Goal: Information Seeking & Learning: Learn about a topic

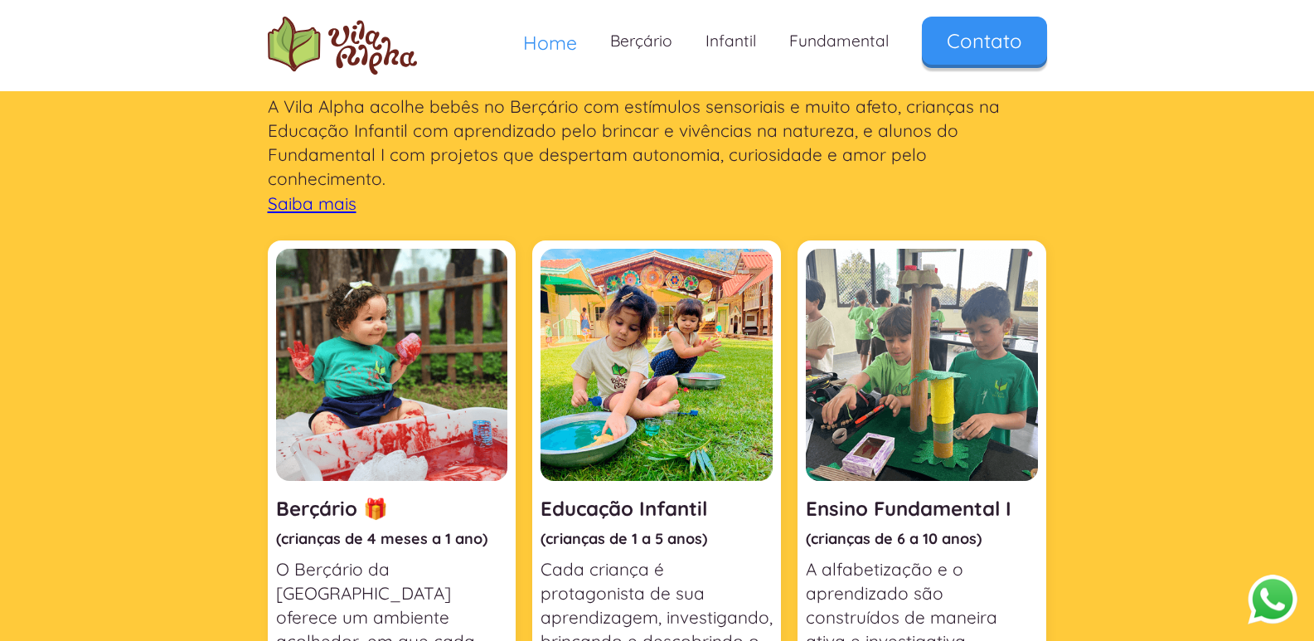
scroll to position [580, 0]
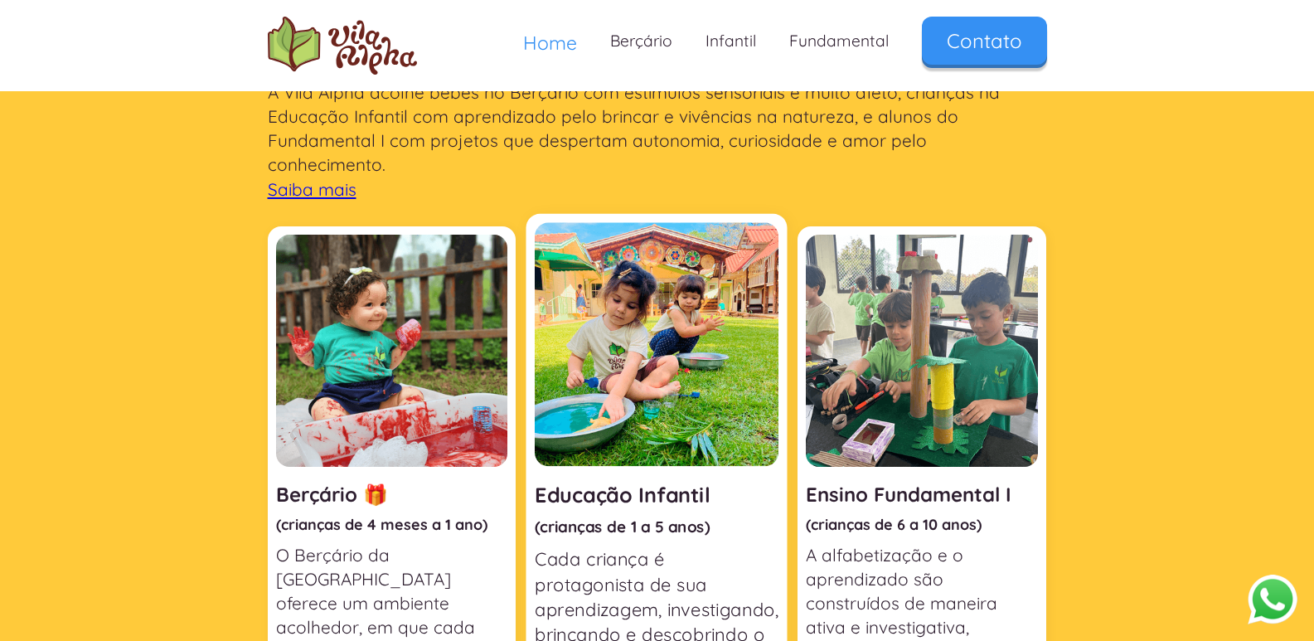
click at [703, 343] on img at bounding box center [657, 344] width 244 height 244
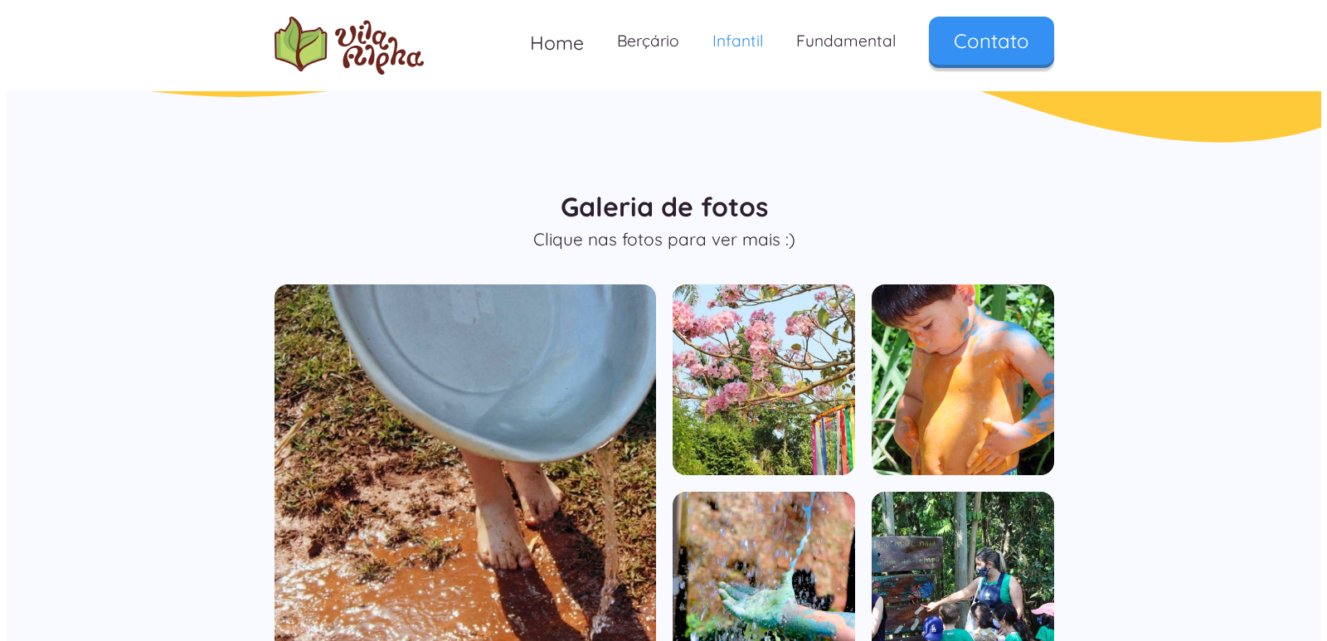
scroll to position [1161, 0]
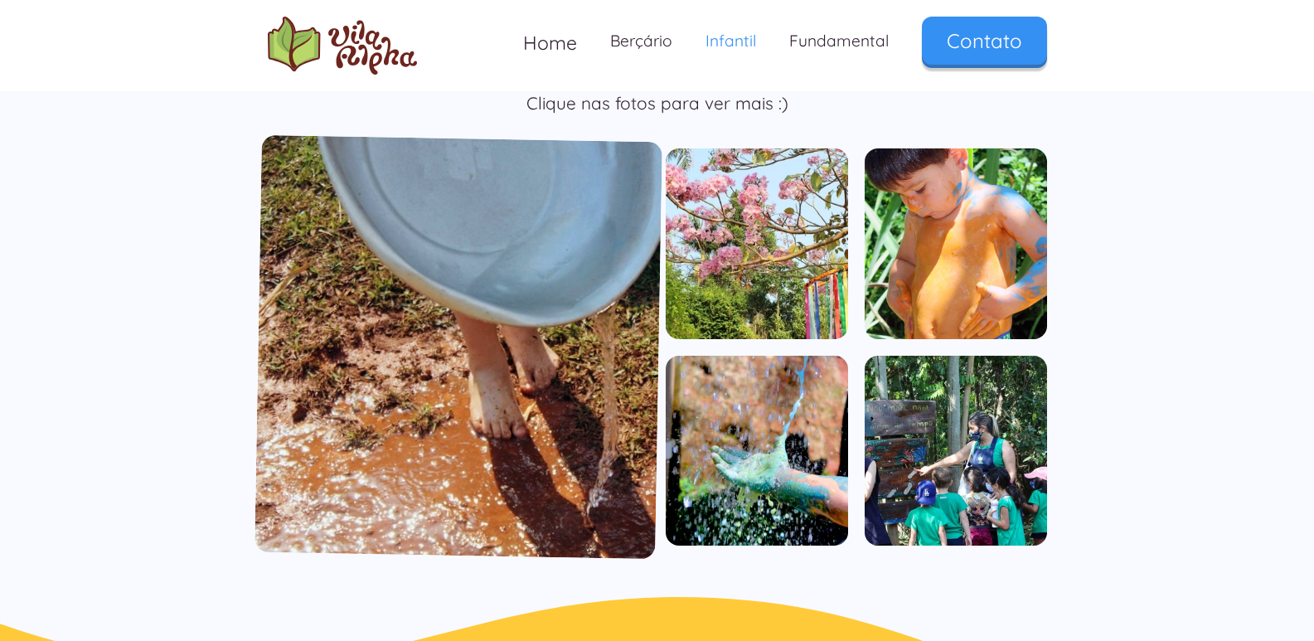
click at [591, 368] on img "open lightbox" at bounding box center [459, 347] width 408 height 425
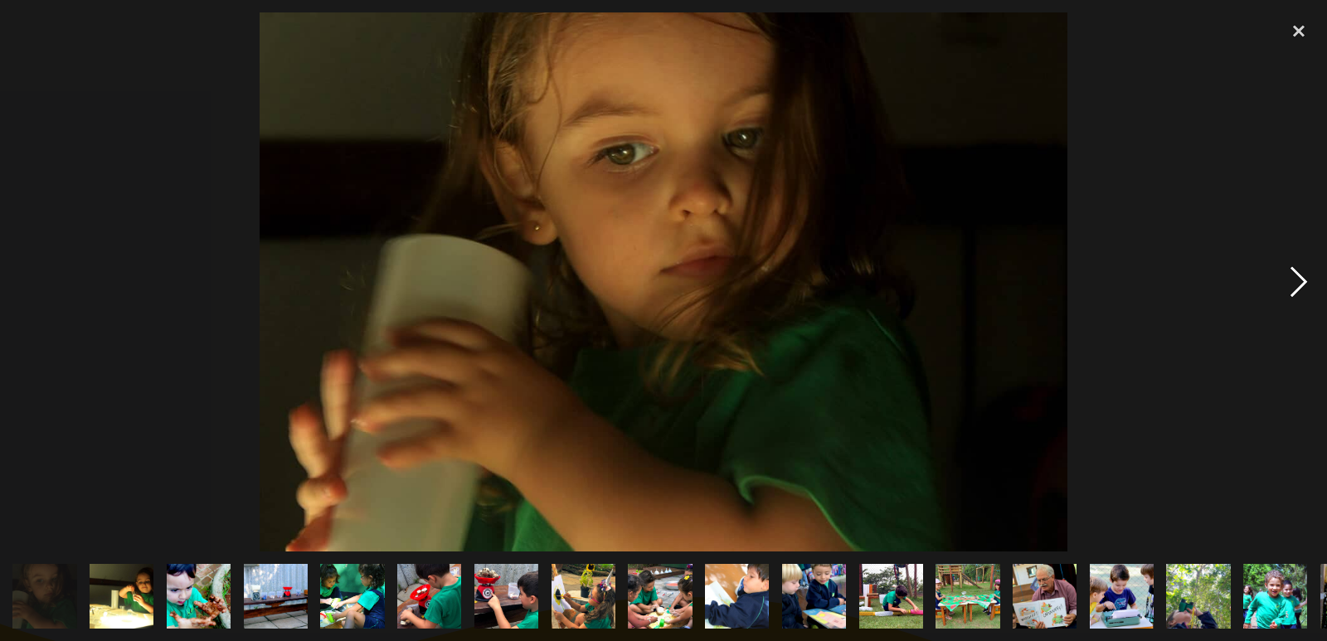
click at [1302, 284] on div "next image" at bounding box center [1298, 281] width 56 height 538
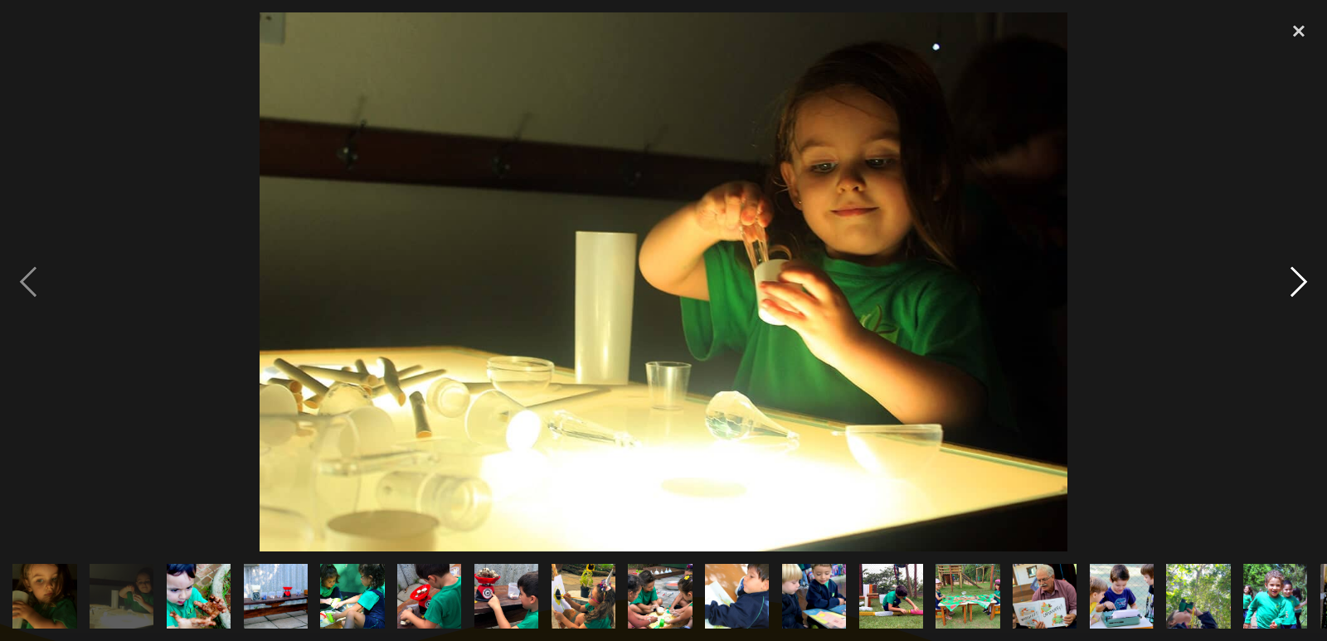
click at [1302, 284] on div "next image" at bounding box center [1298, 281] width 56 height 538
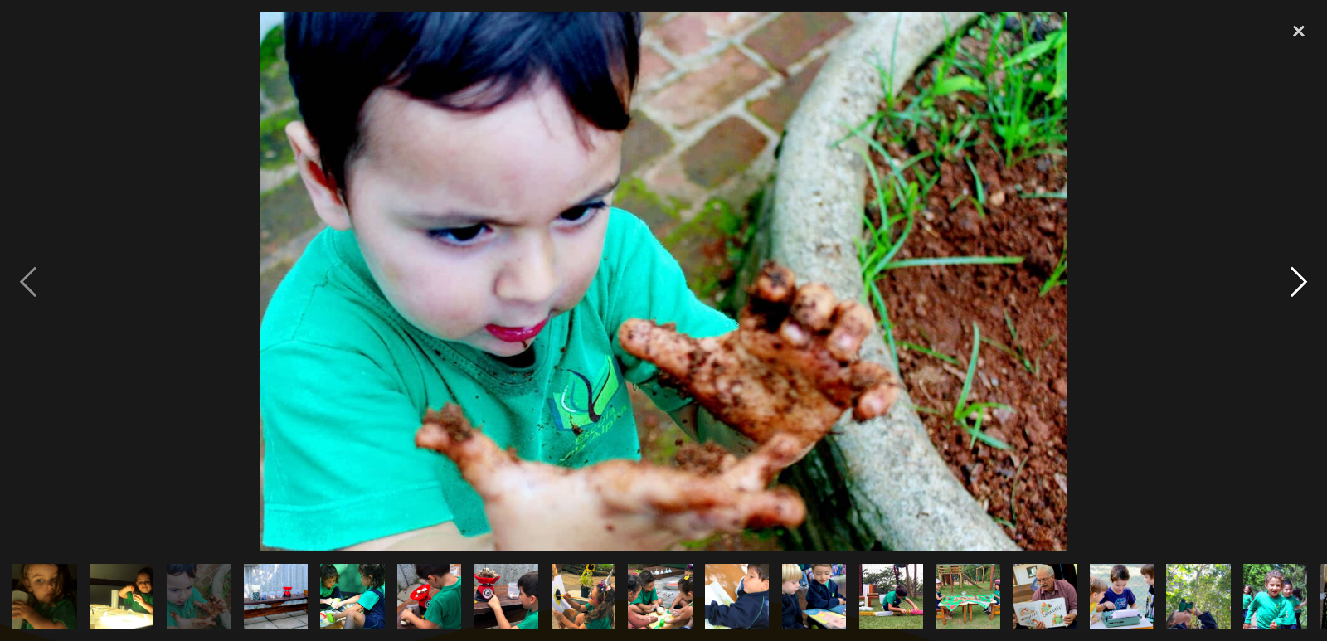
click at [1302, 284] on div "next image" at bounding box center [1298, 281] width 56 height 538
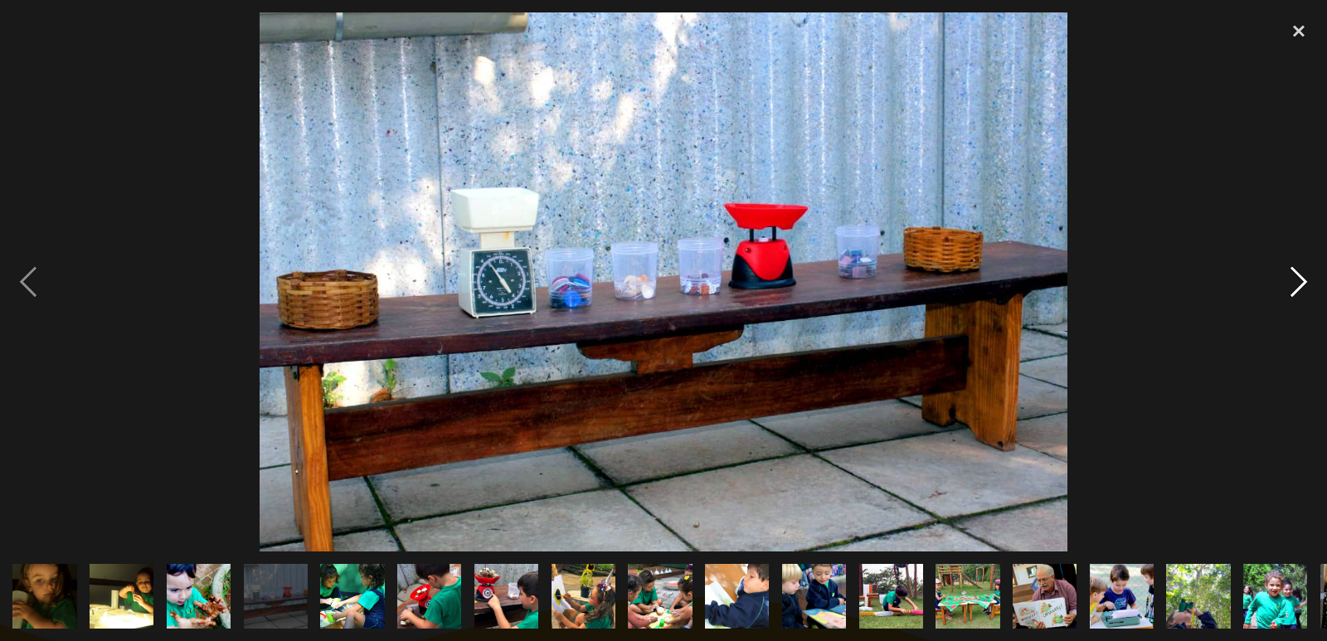
click at [1302, 284] on div "next image" at bounding box center [1298, 281] width 56 height 538
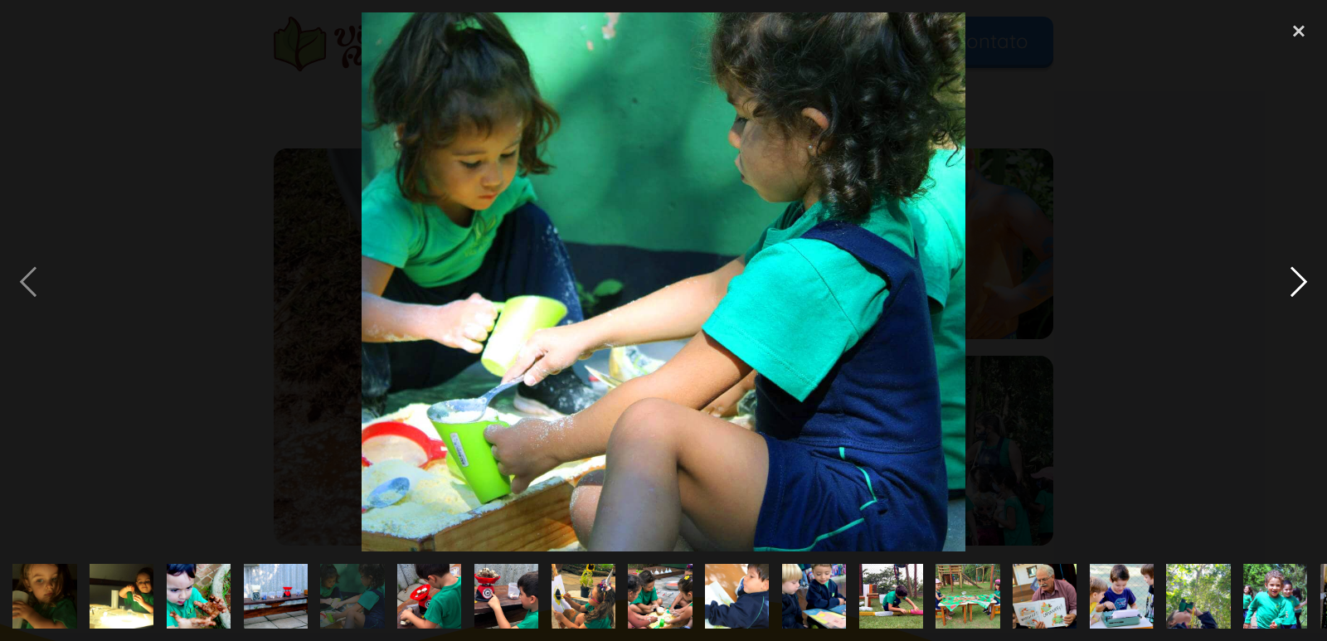
click at [1302, 284] on div "next image" at bounding box center [1298, 281] width 56 height 538
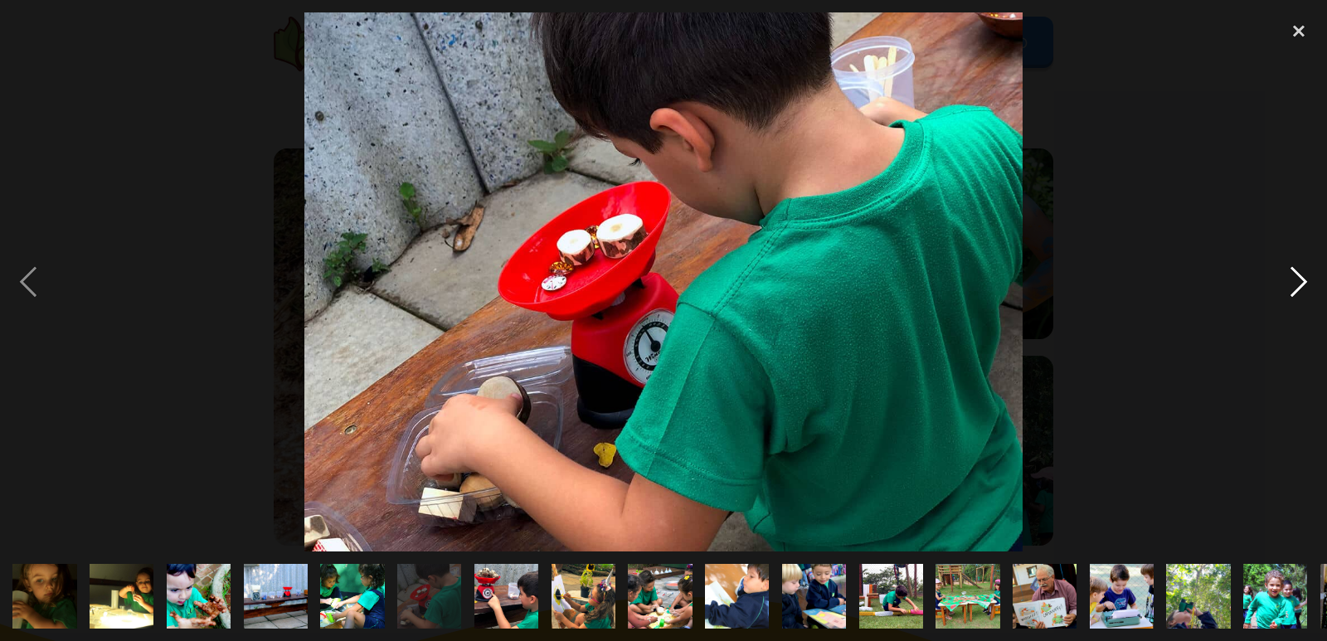
click at [1302, 284] on div "next image" at bounding box center [1298, 281] width 56 height 538
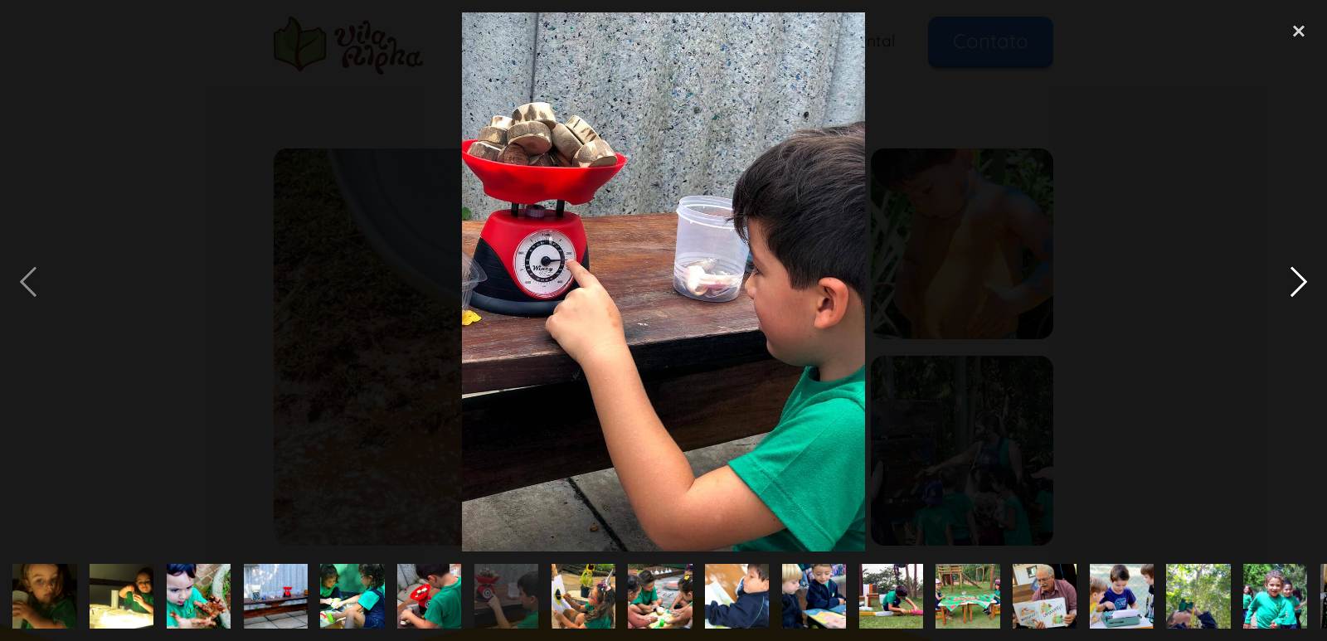
click at [1302, 284] on div "next image" at bounding box center [1298, 281] width 56 height 538
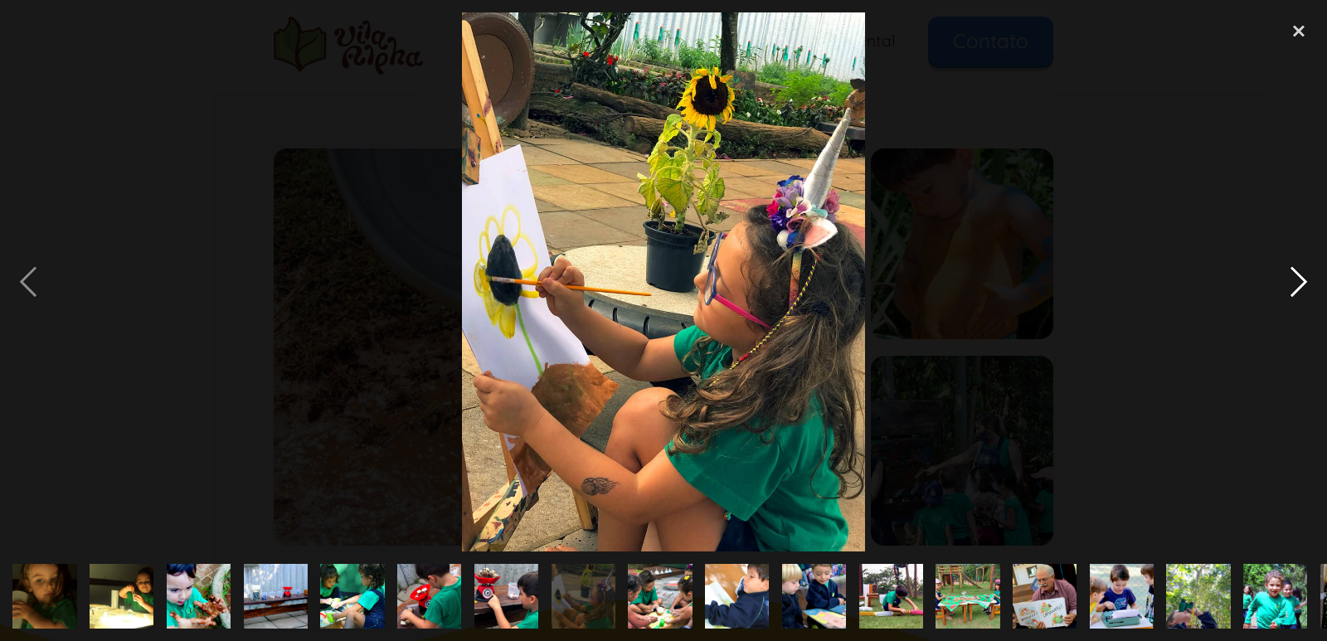
click at [1302, 284] on div "next image" at bounding box center [1298, 281] width 56 height 538
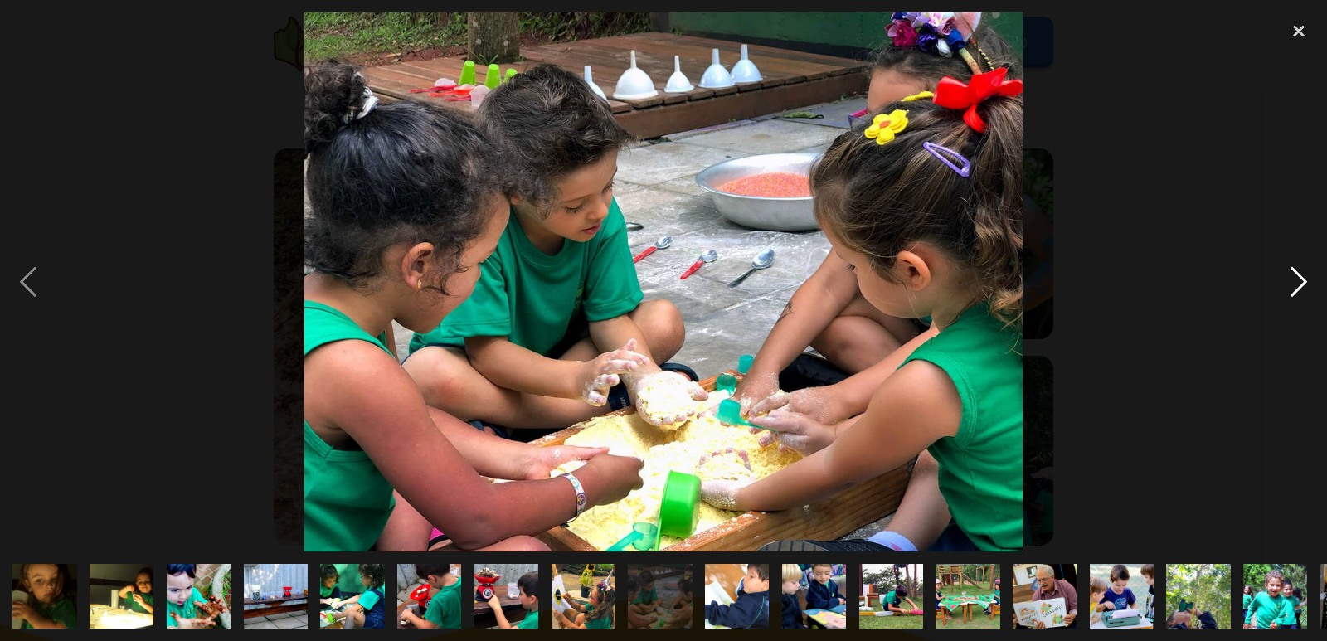
click at [1302, 284] on div "next image" at bounding box center [1298, 281] width 56 height 538
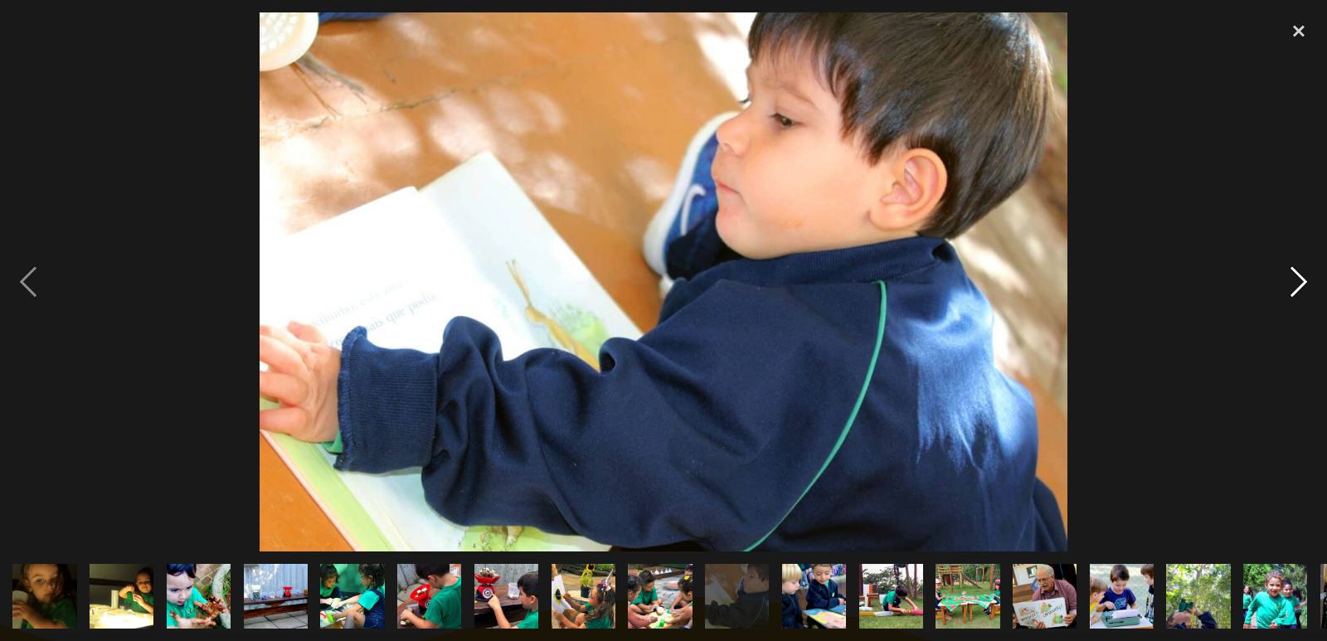
click at [1302, 284] on div "next image" at bounding box center [1298, 281] width 56 height 538
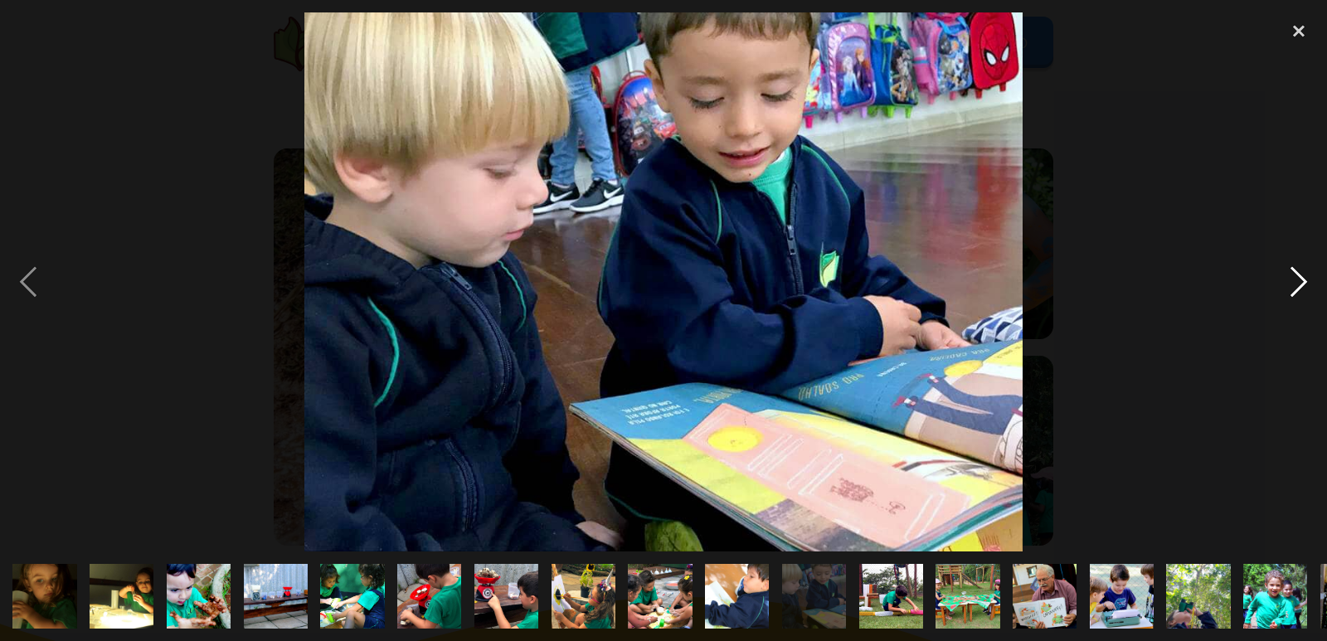
click at [1302, 284] on div "next image" at bounding box center [1298, 281] width 56 height 538
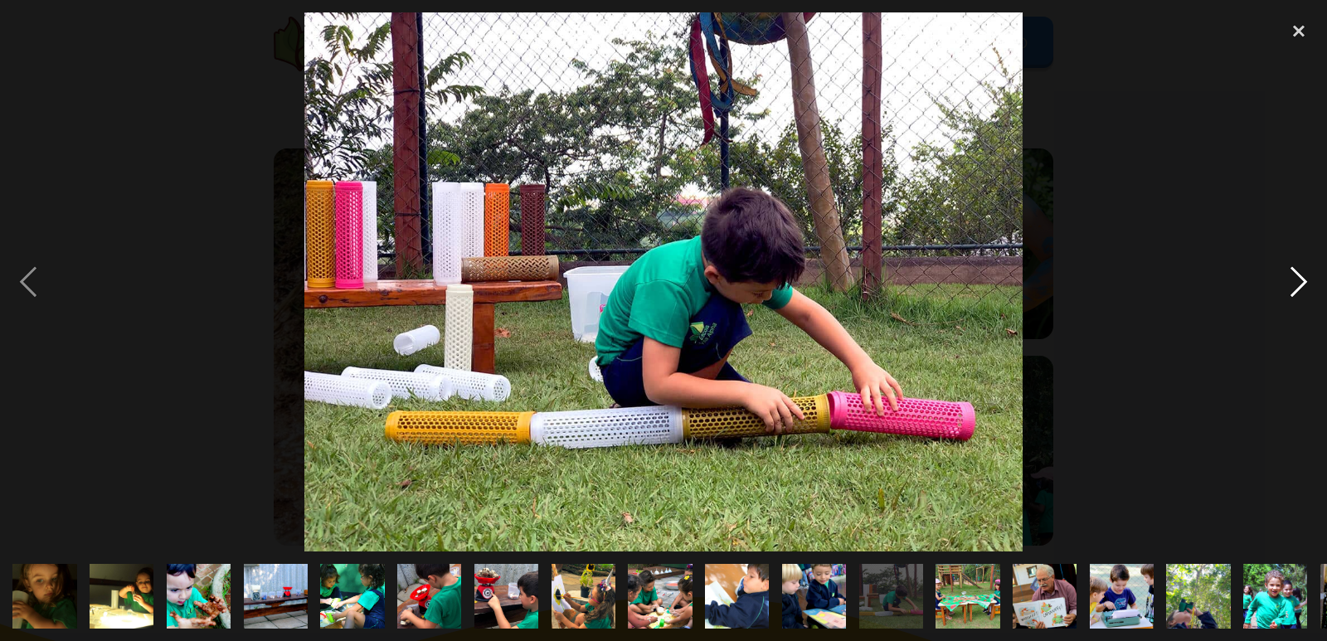
click at [1302, 284] on div "next image" at bounding box center [1298, 281] width 56 height 538
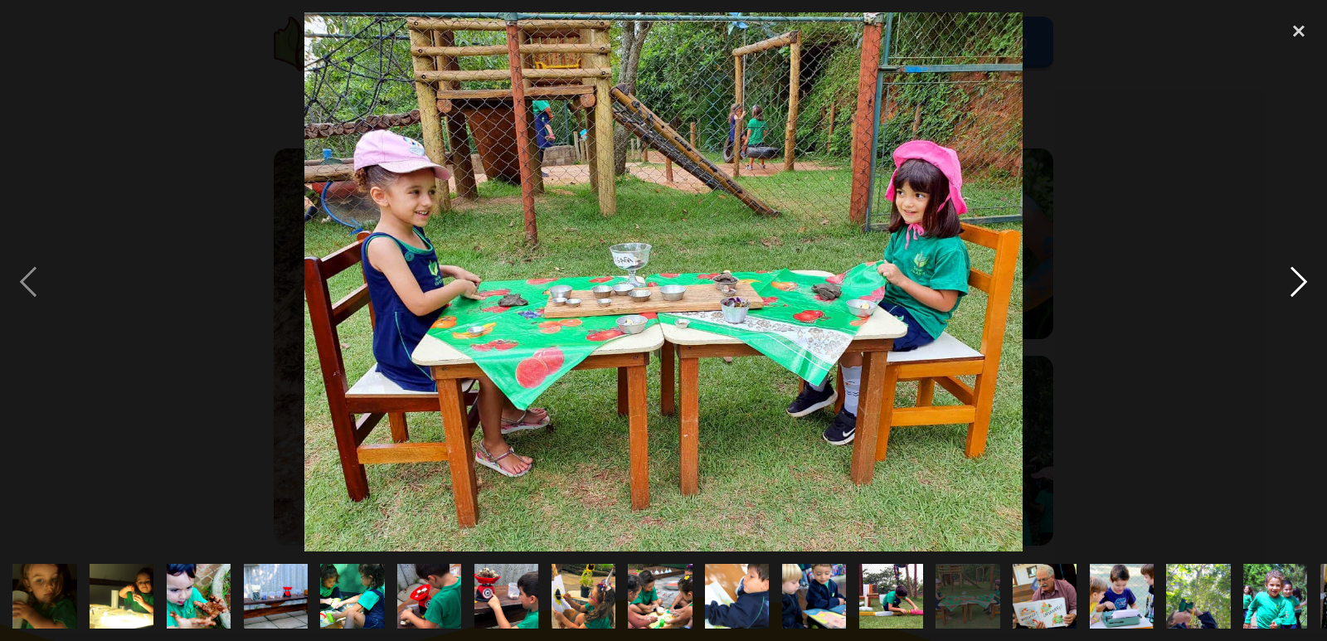
click at [1302, 284] on div "next image" at bounding box center [1298, 281] width 56 height 538
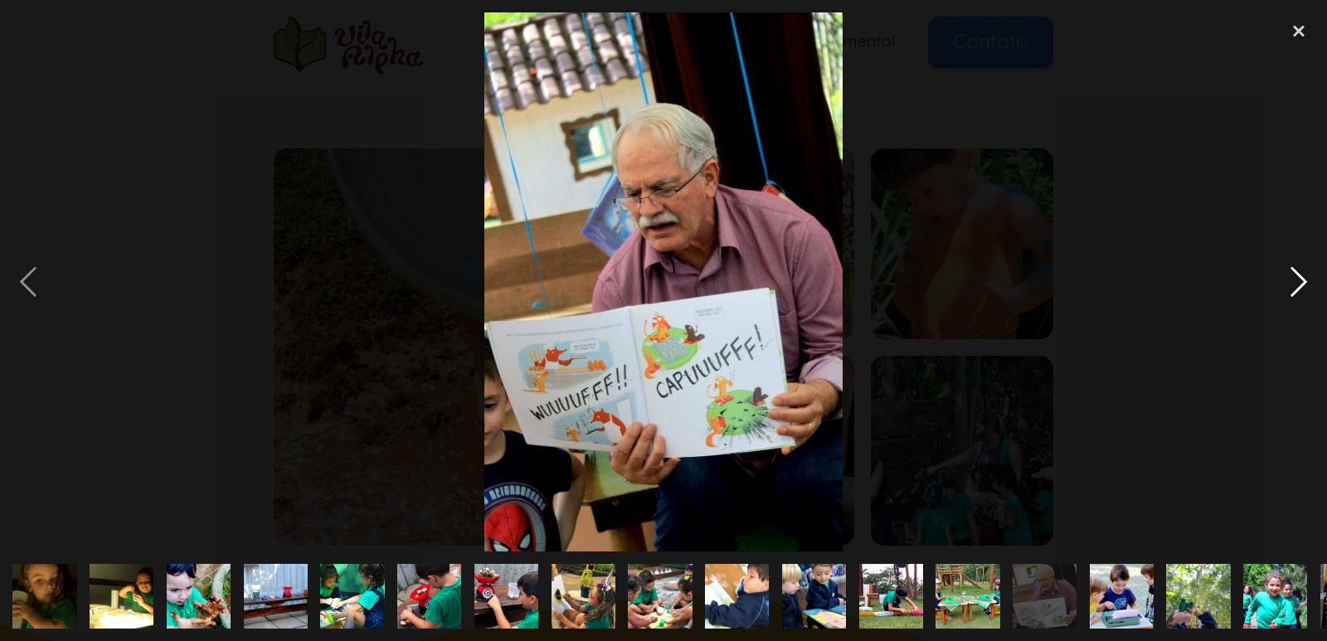
click at [1302, 284] on div "next image" at bounding box center [1298, 281] width 56 height 538
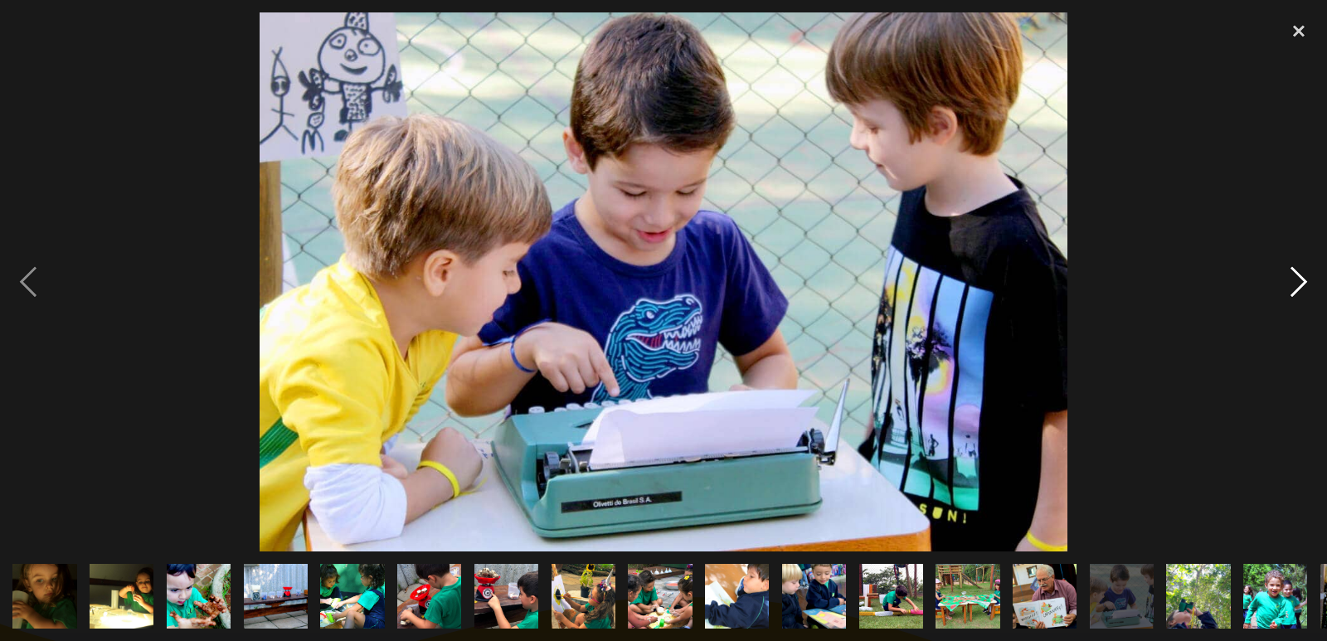
click at [1302, 284] on div "next image" at bounding box center [1298, 281] width 56 height 538
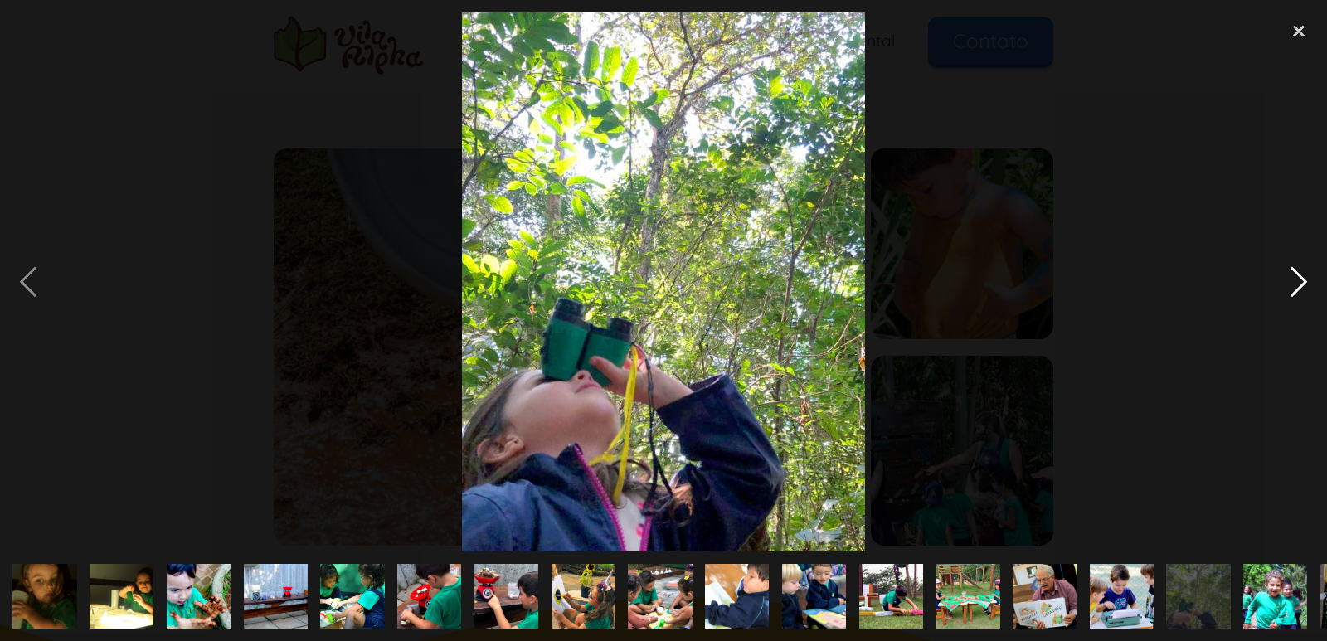
click at [1302, 284] on div "next image" at bounding box center [1298, 281] width 56 height 538
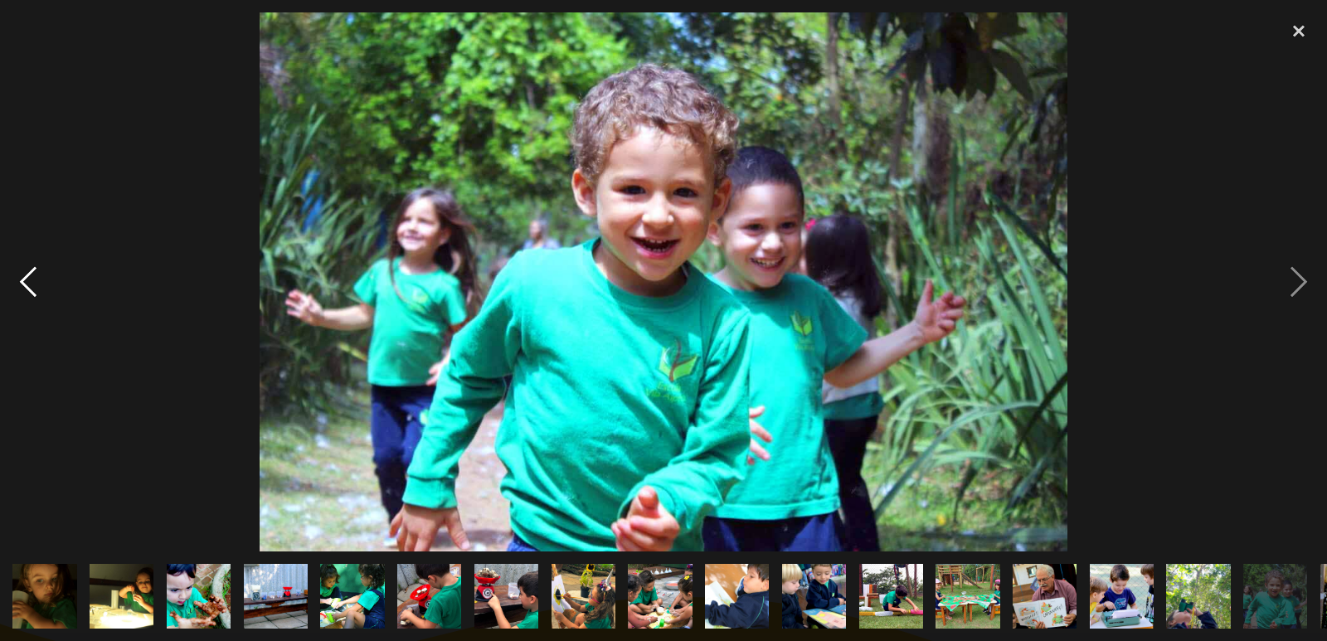
click at [24, 297] on div "previous image" at bounding box center [28, 281] width 56 height 538
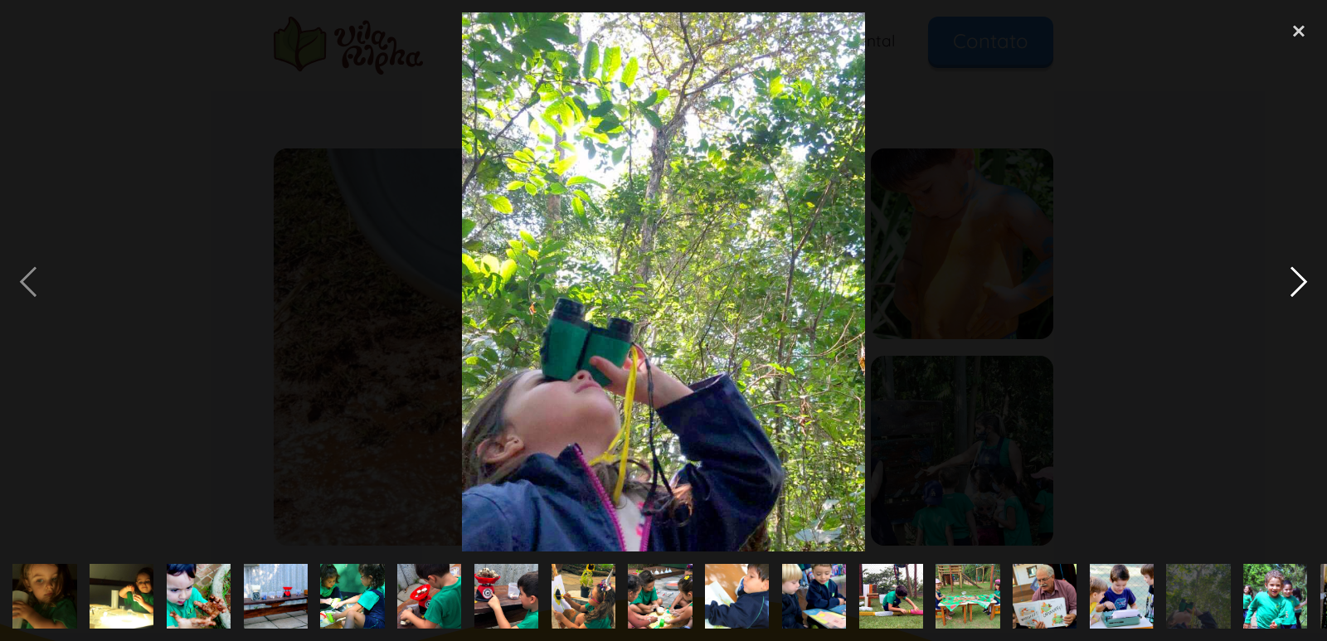
click at [1301, 283] on div "next image" at bounding box center [1298, 281] width 56 height 538
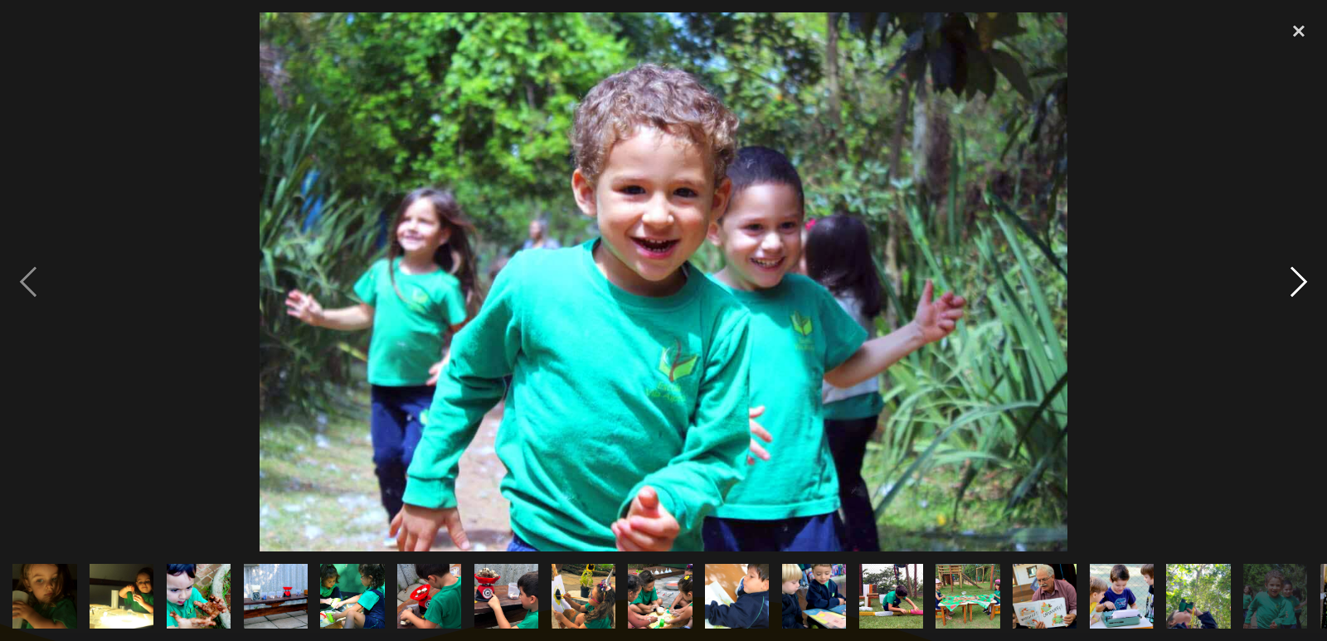
click at [1301, 283] on div "next image" at bounding box center [1298, 281] width 56 height 538
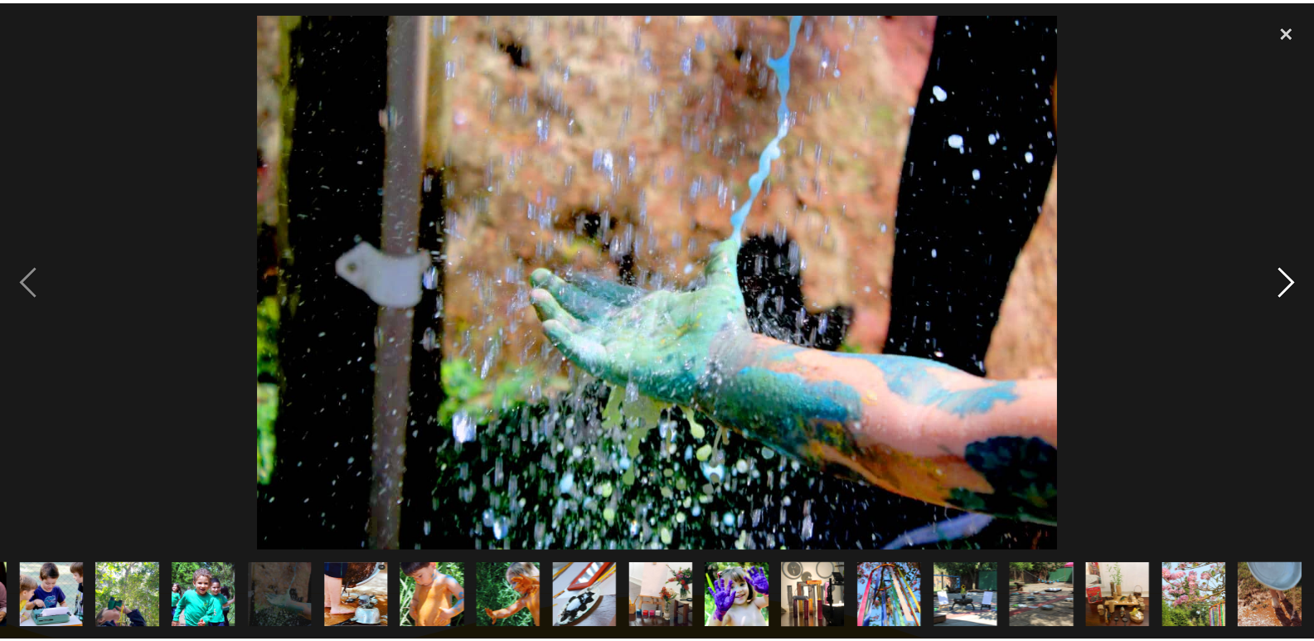
scroll to position [0, 1070]
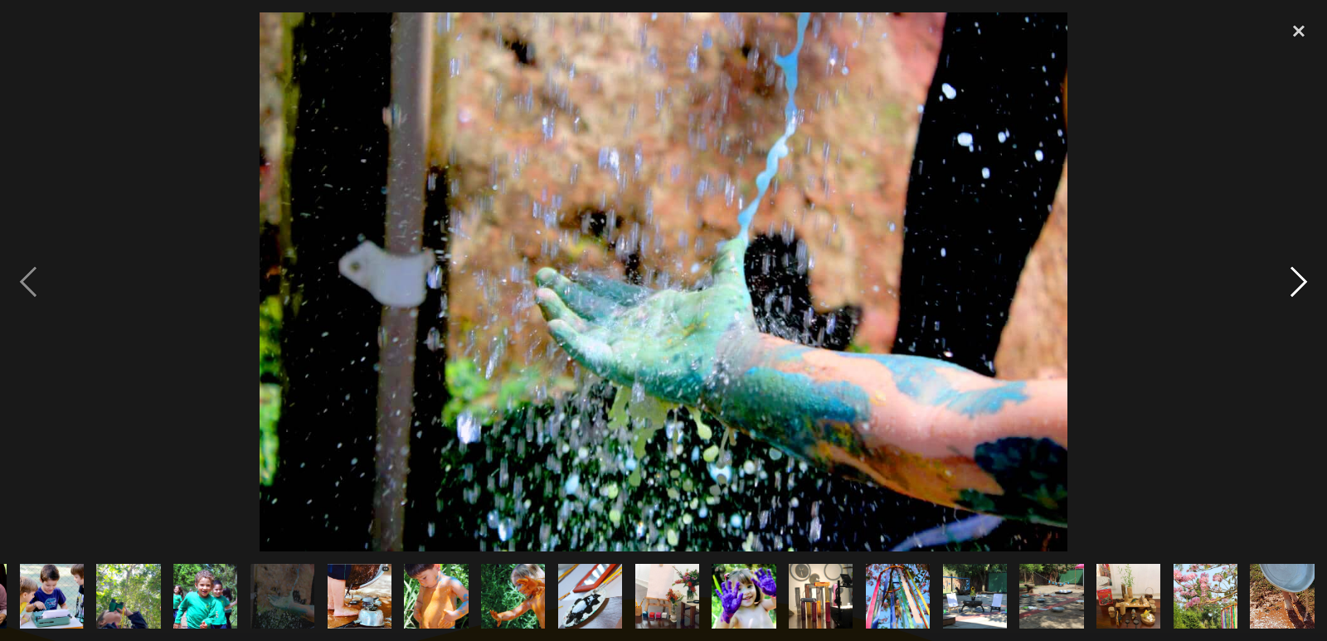
click at [1301, 266] on div "next image" at bounding box center [1298, 281] width 56 height 538
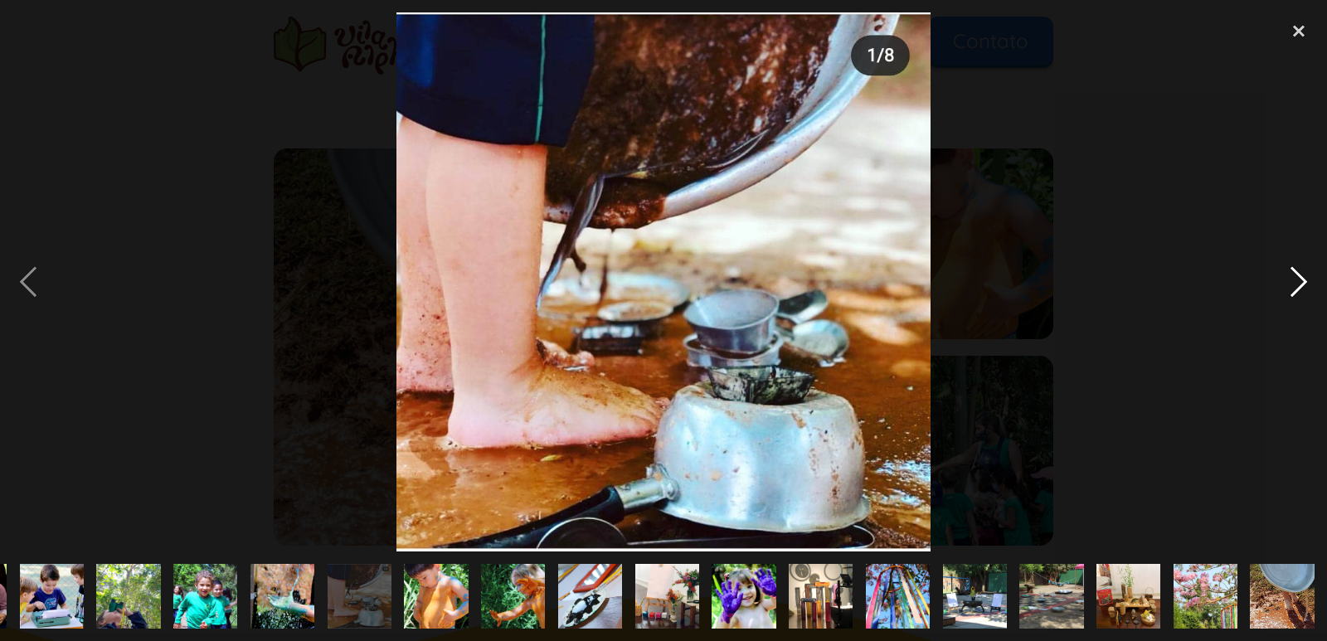
click at [1306, 280] on div "next image" at bounding box center [1298, 281] width 56 height 538
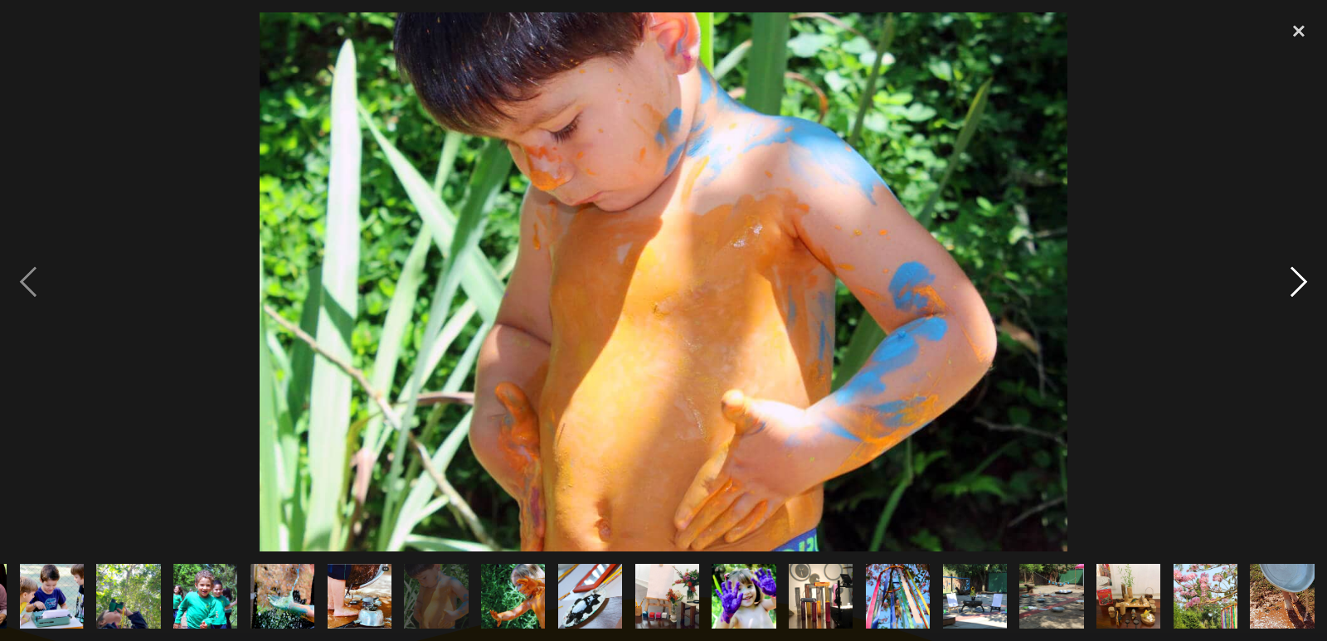
click at [1306, 280] on div "next image" at bounding box center [1298, 281] width 56 height 538
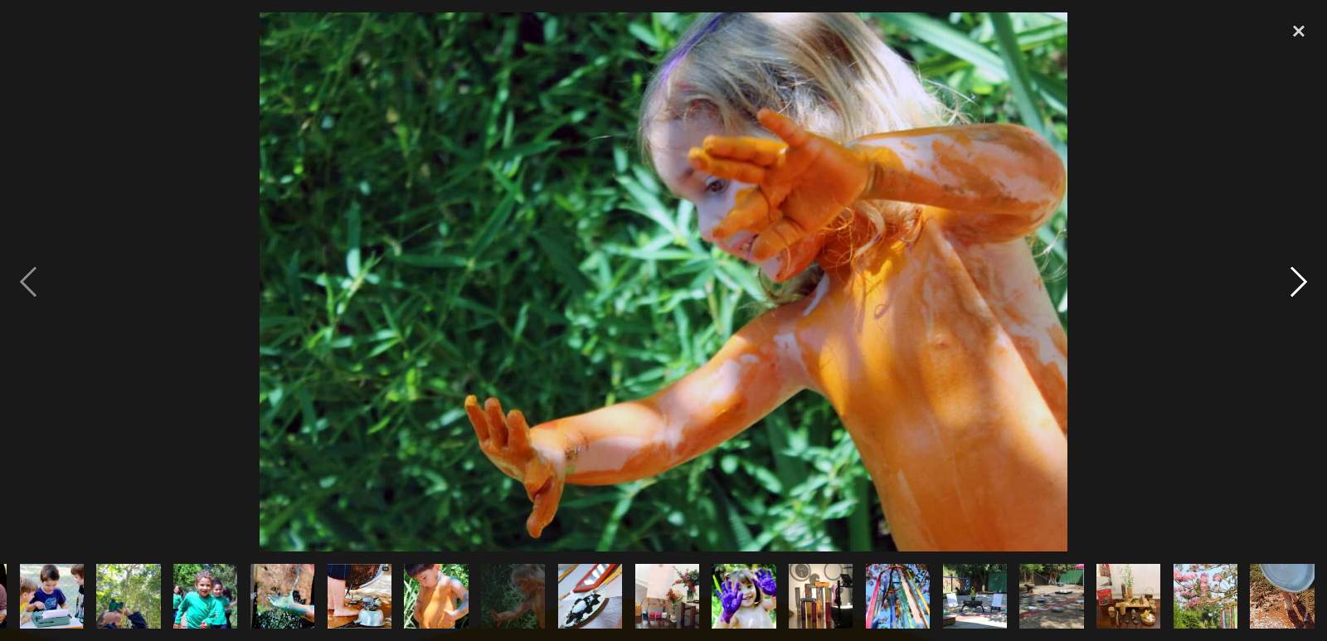
click at [1306, 280] on div "next image" at bounding box center [1298, 281] width 56 height 538
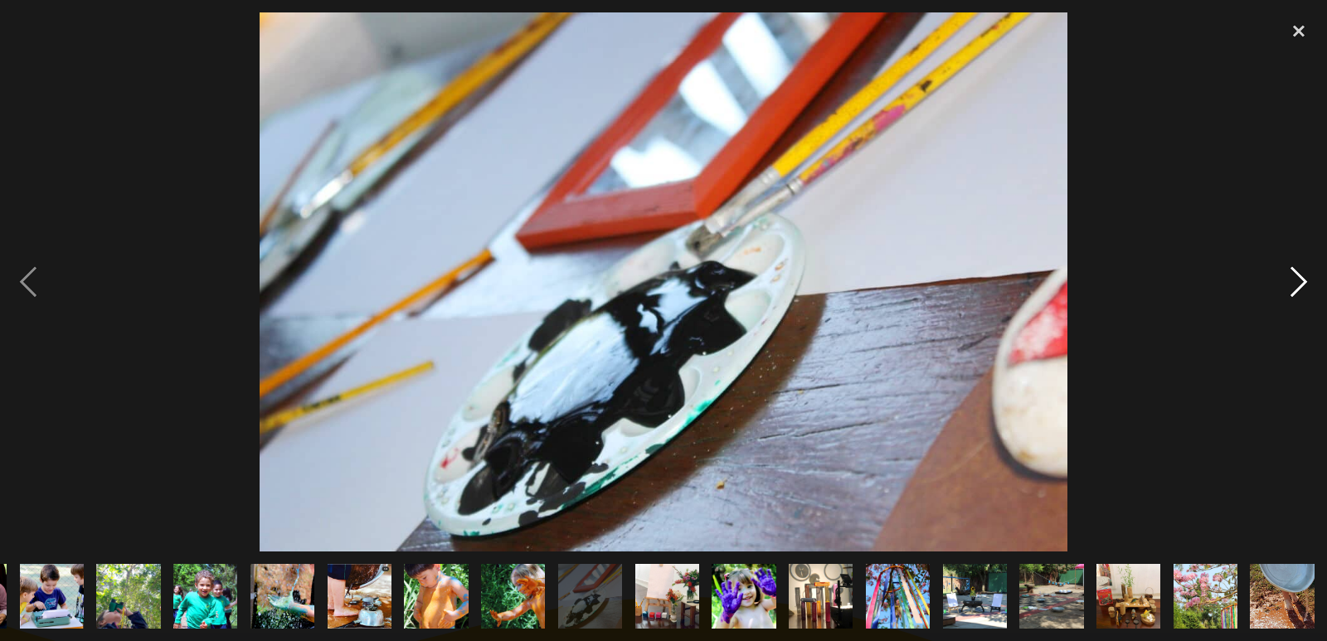
click at [1306, 280] on div "next image" at bounding box center [1298, 281] width 56 height 538
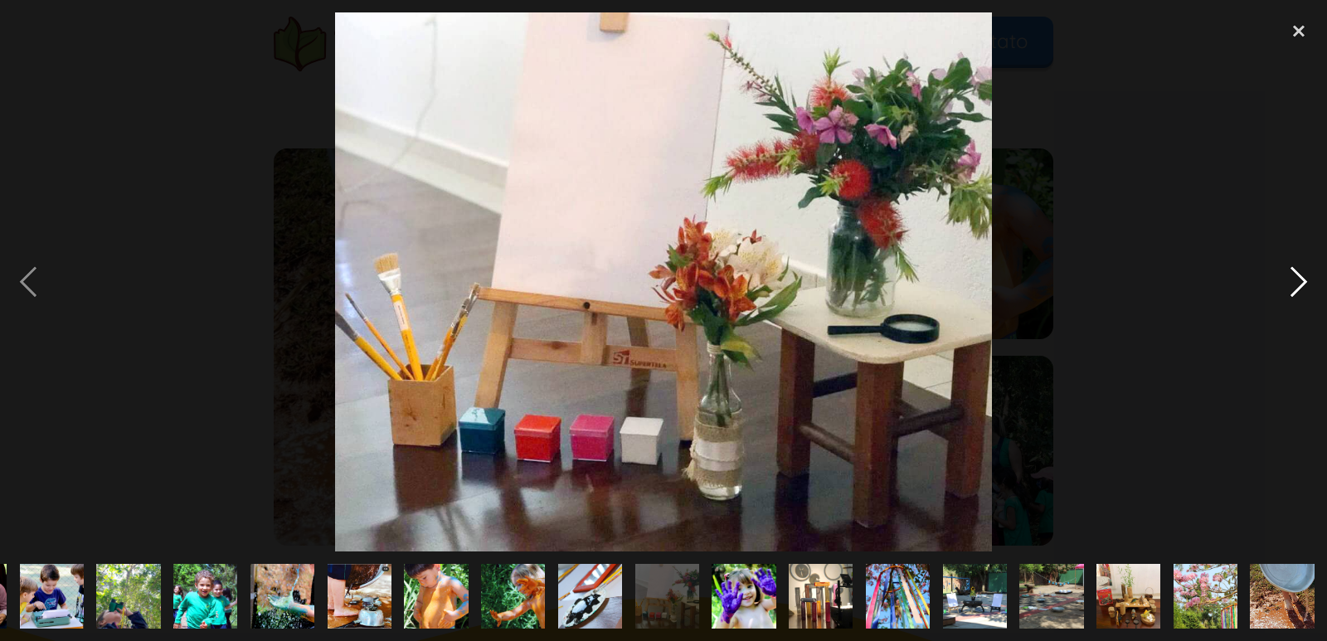
click at [1306, 280] on div "next image" at bounding box center [1298, 281] width 56 height 538
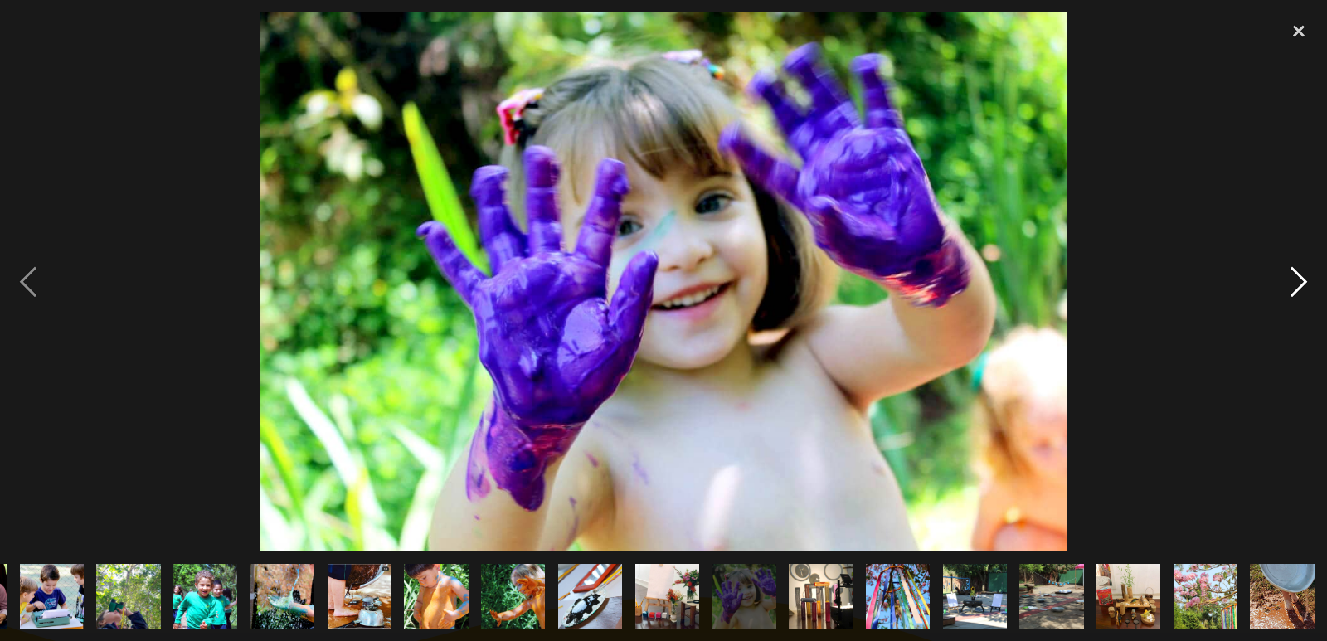
click at [1306, 280] on div "next image" at bounding box center [1298, 281] width 56 height 538
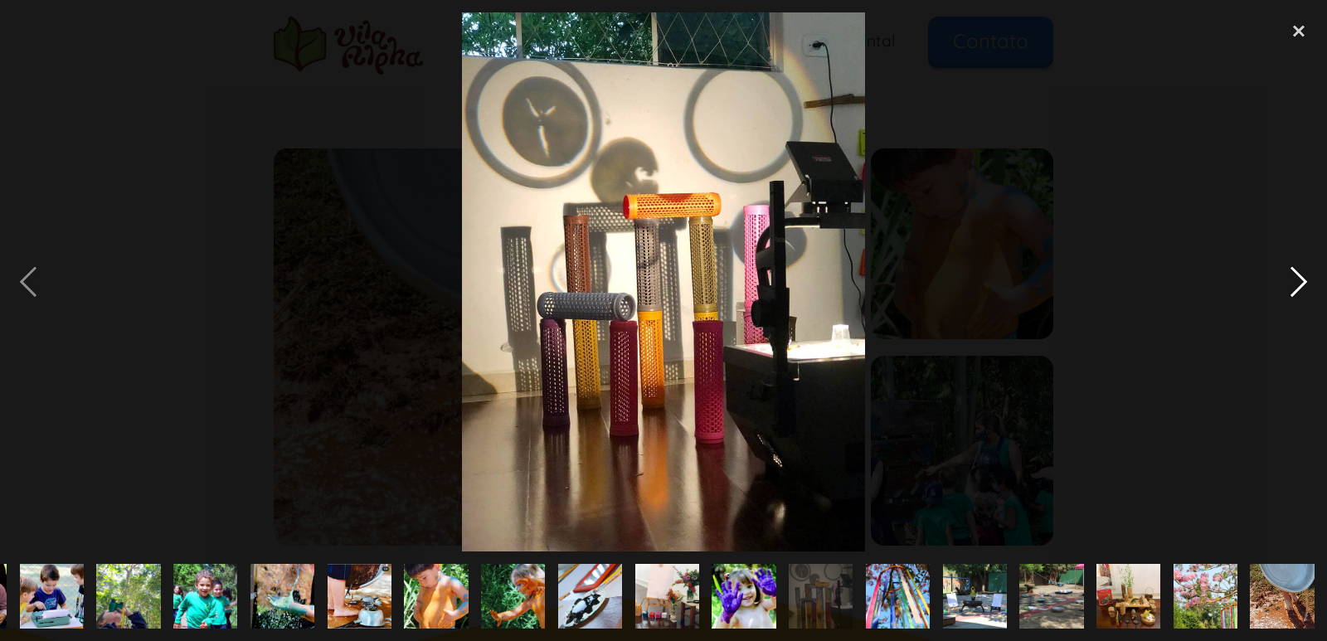
click at [1306, 280] on div "next image" at bounding box center [1298, 281] width 56 height 538
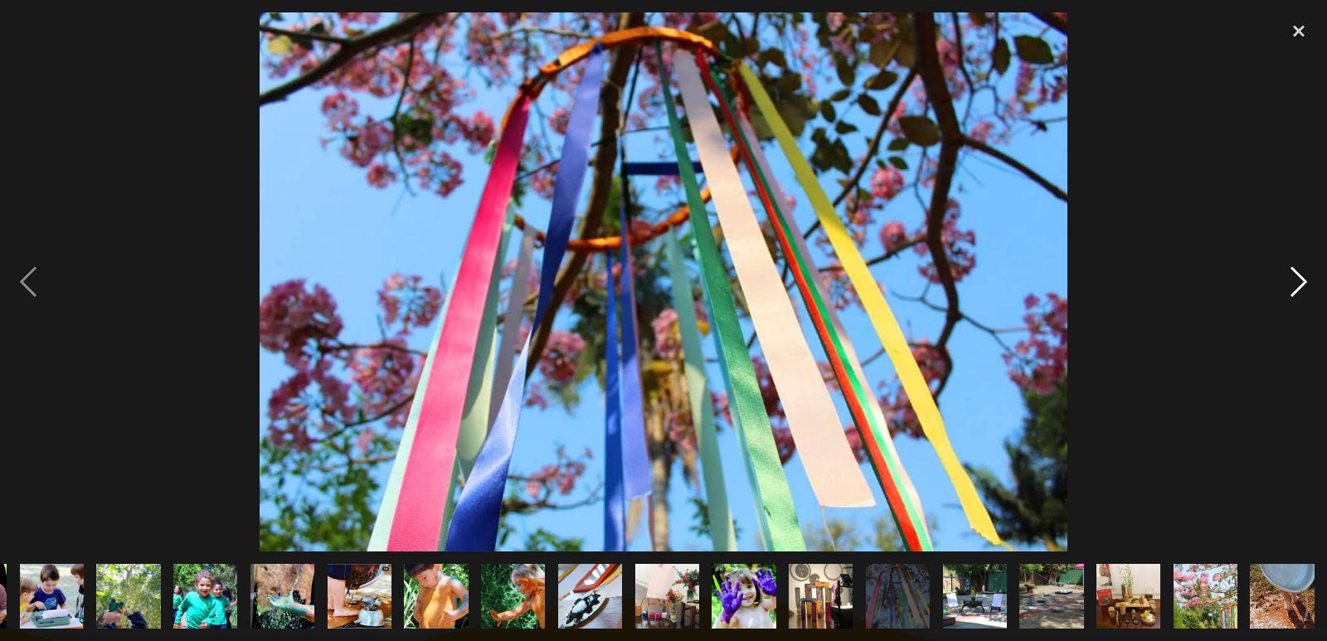
click at [1306, 280] on div "next image" at bounding box center [1298, 281] width 56 height 538
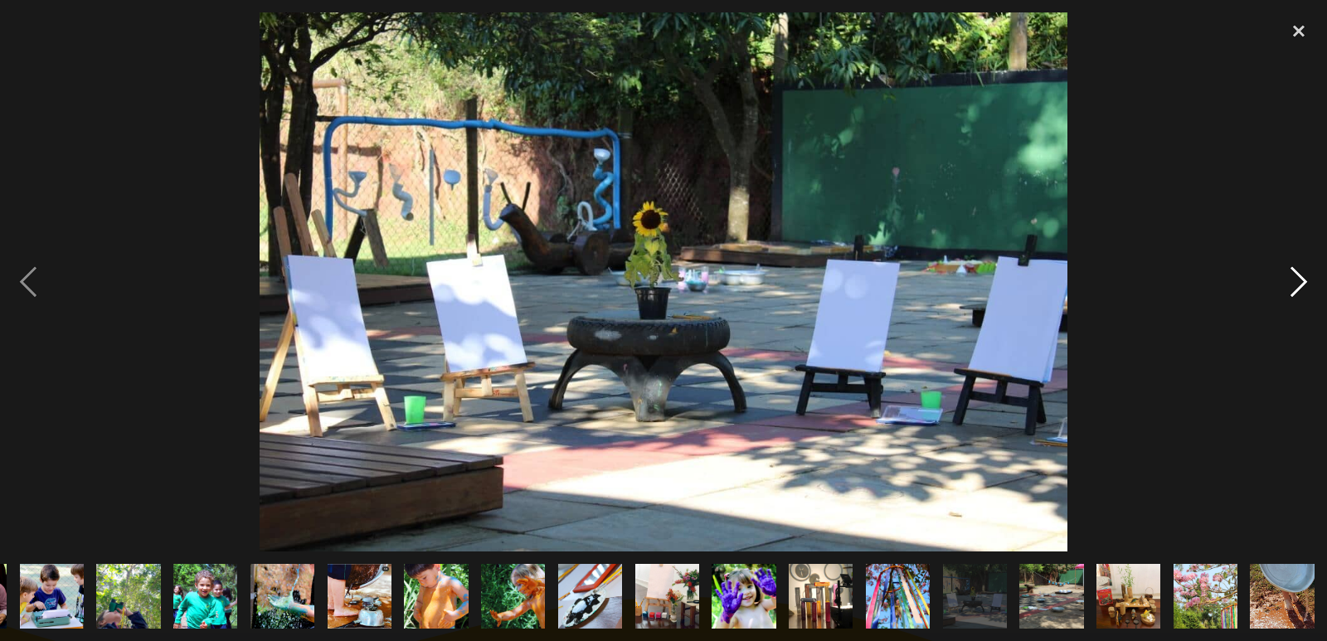
click at [1301, 278] on div "next image" at bounding box center [1298, 281] width 56 height 538
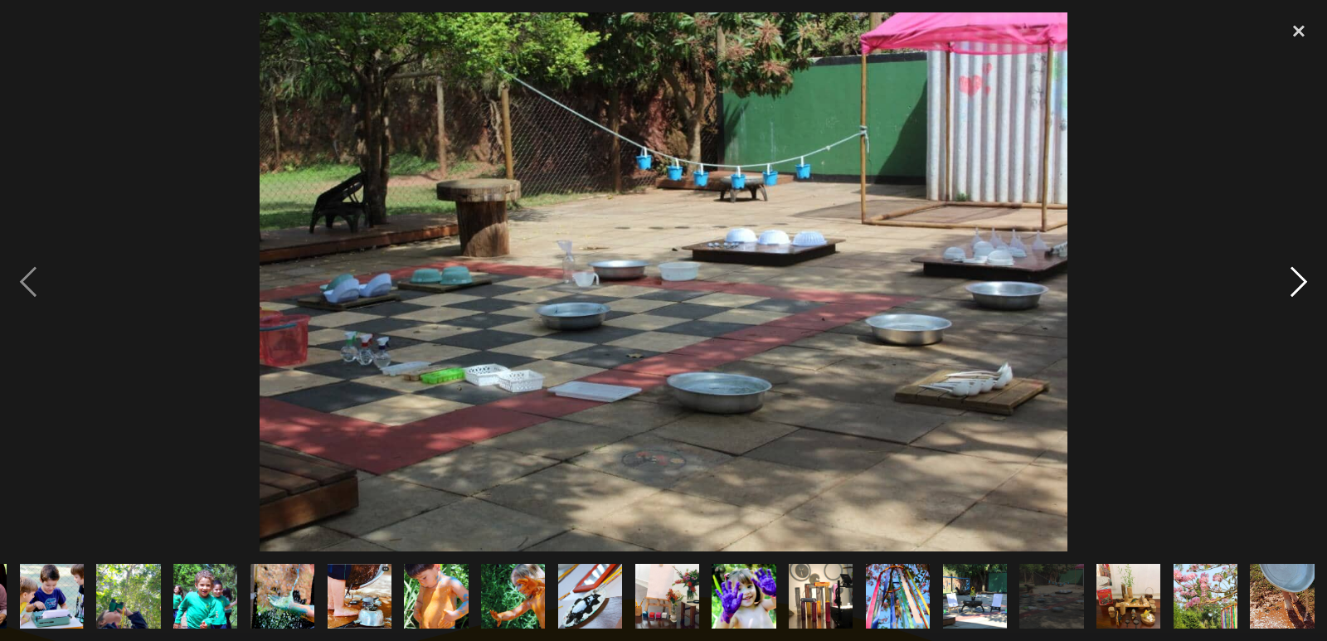
click at [1301, 278] on div "next image" at bounding box center [1298, 281] width 56 height 538
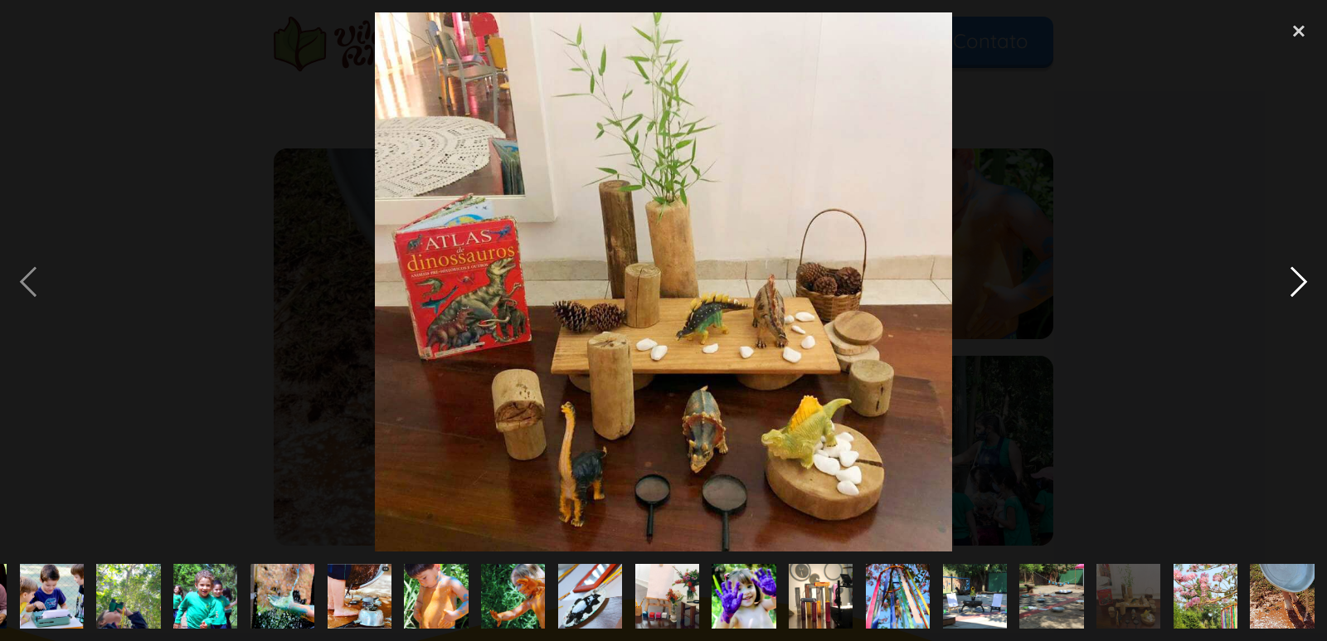
click at [1301, 278] on div "next image" at bounding box center [1298, 281] width 56 height 538
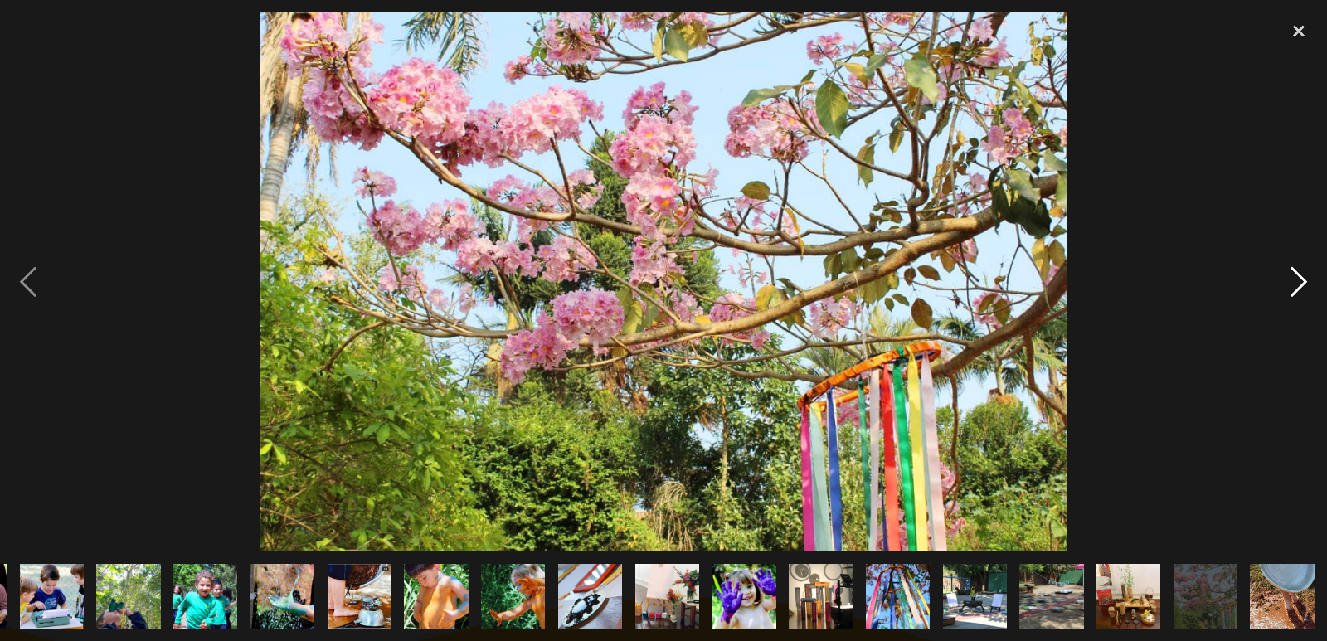
click at [1301, 278] on div "next image" at bounding box center [1298, 281] width 56 height 538
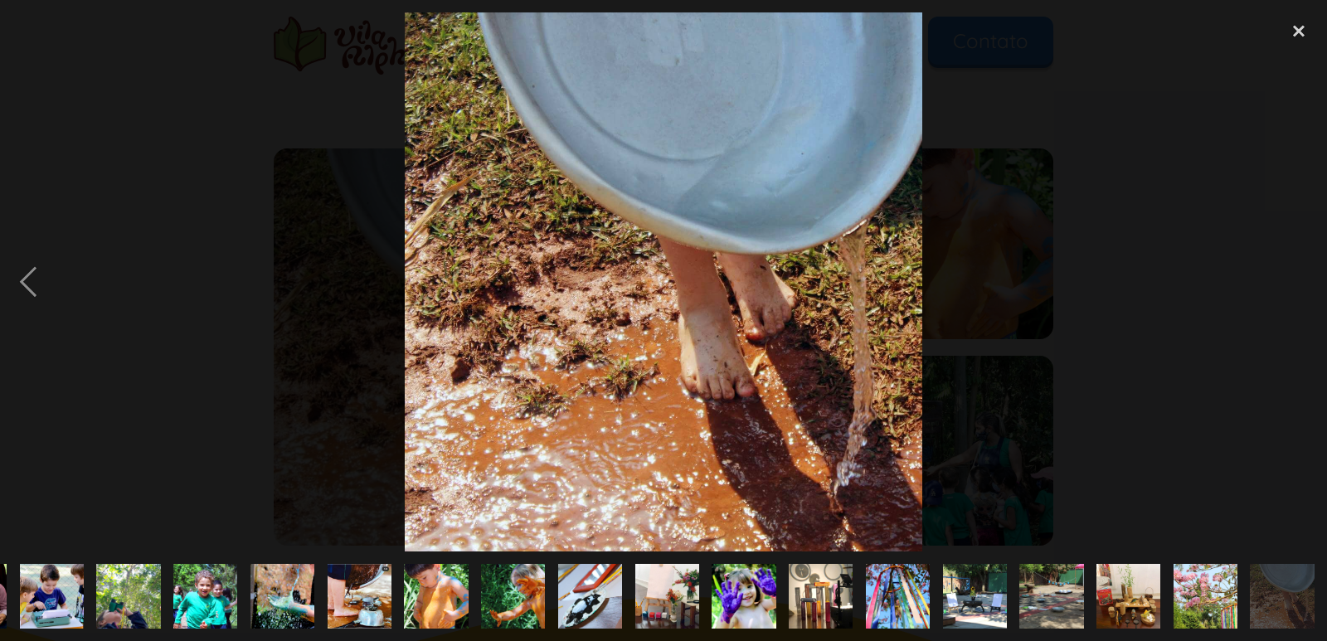
click at [1301, 278] on div "next image" at bounding box center [1298, 281] width 56 height 538
click at [1292, 36] on div "close lightbox" at bounding box center [1298, 30] width 56 height 36
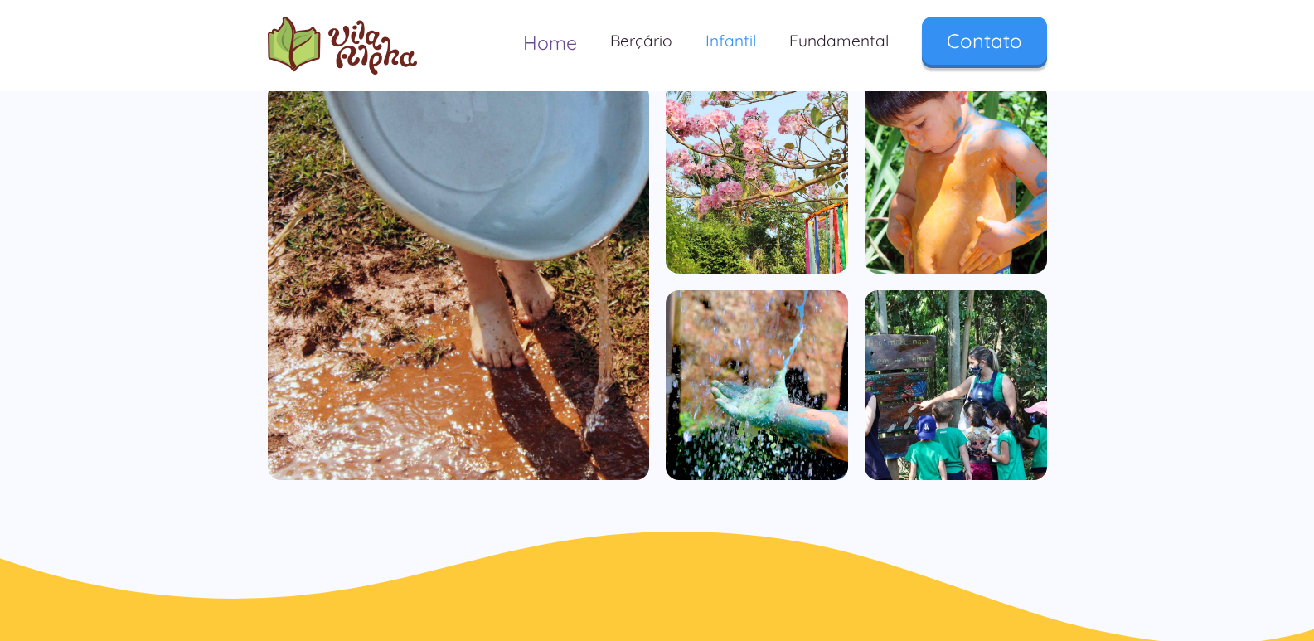
scroll to position [995, 0]
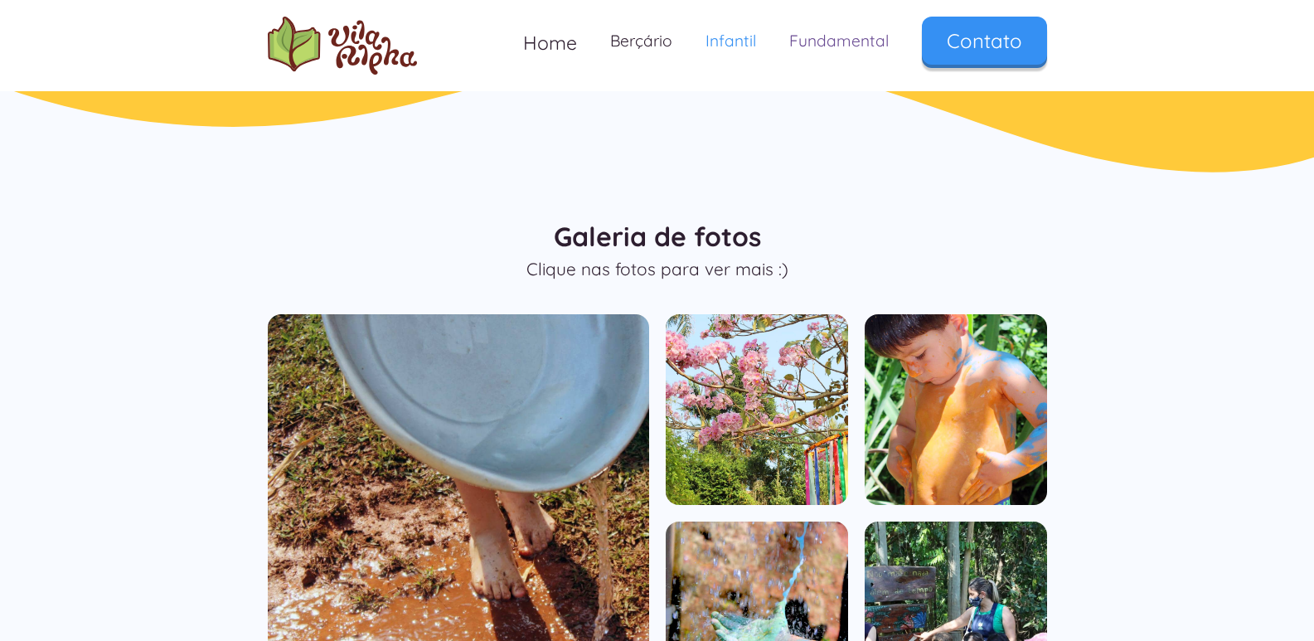
click at [875, 41] on link "Fundamental" at bounding box center [839, 41] width 133 height 49
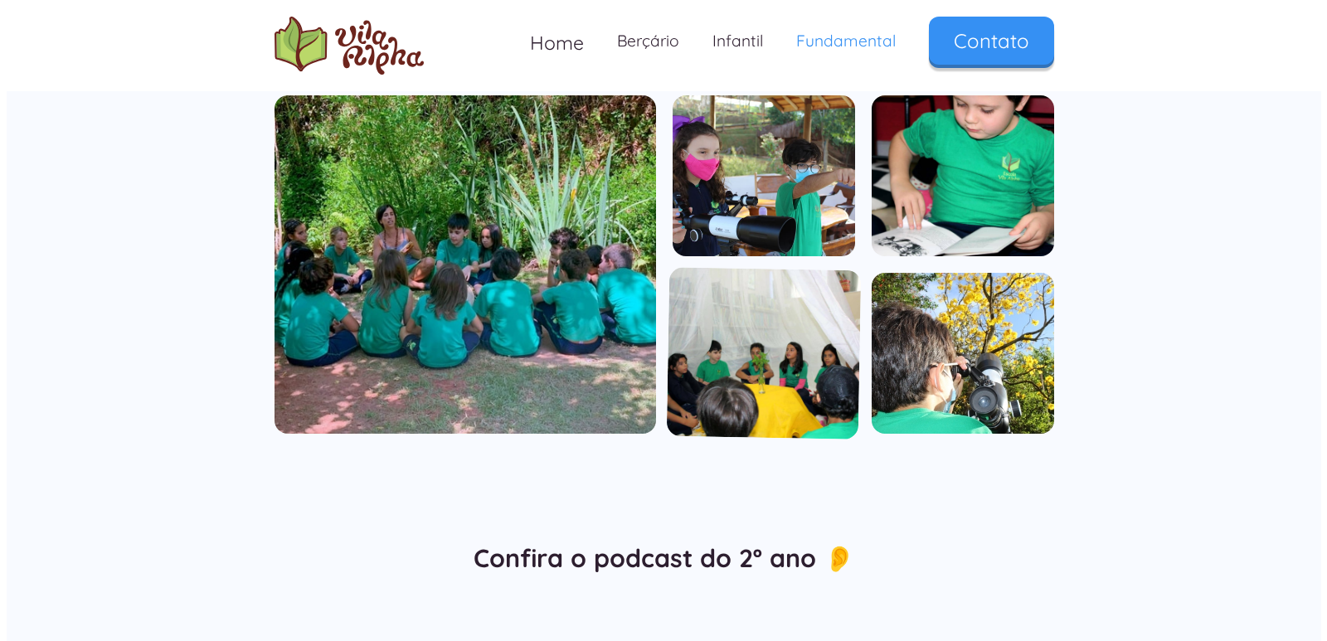
scroll to position [995, 0]
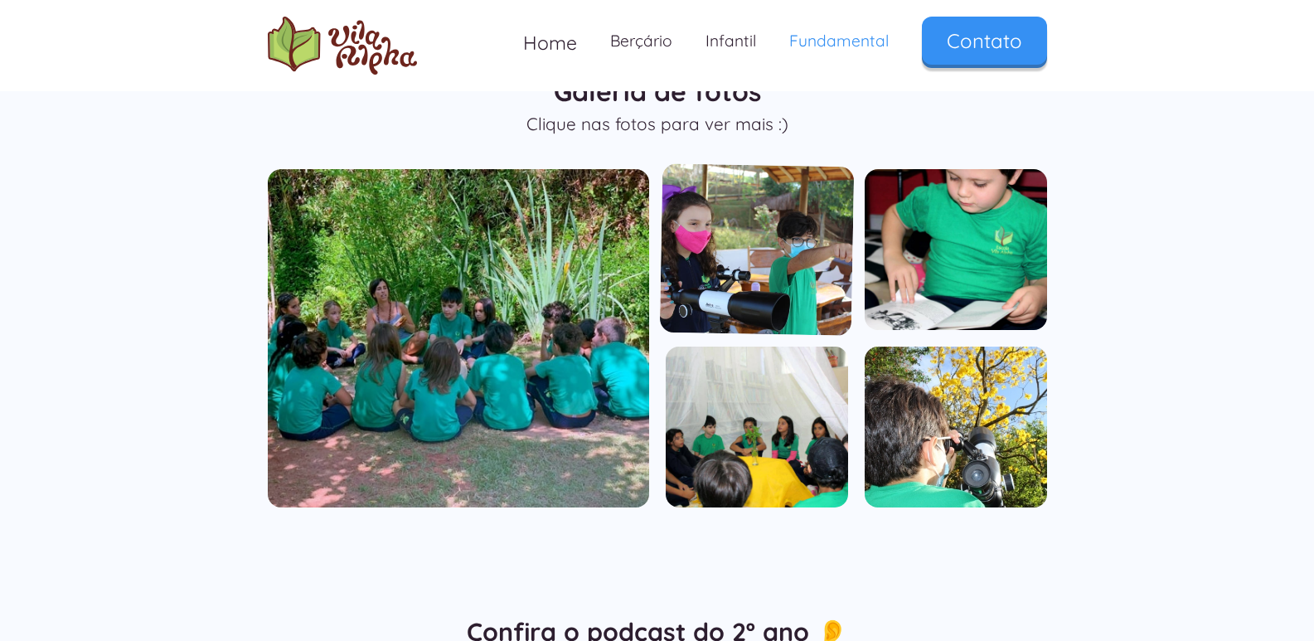
click at [785, 252] on img "open lightbox" at bounding box center [756, 249] width 195 height 172
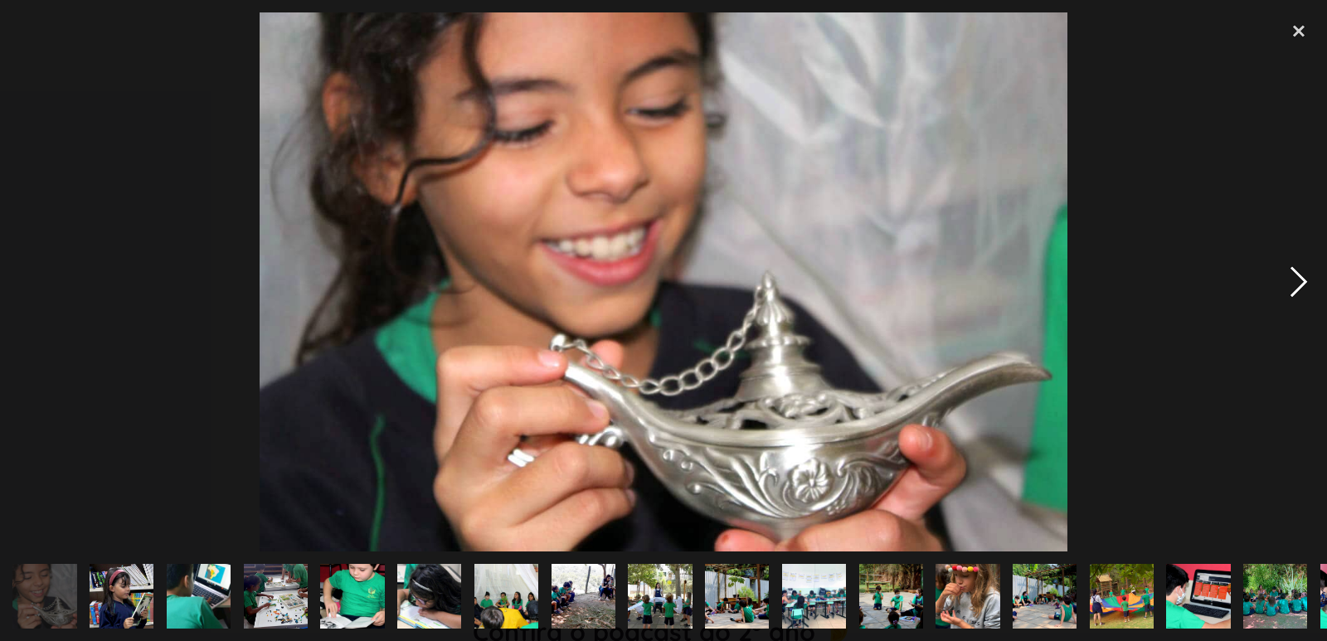
click at [1289, 280] on div "next image" at bounding box center [1298, 281] width 56 height 538
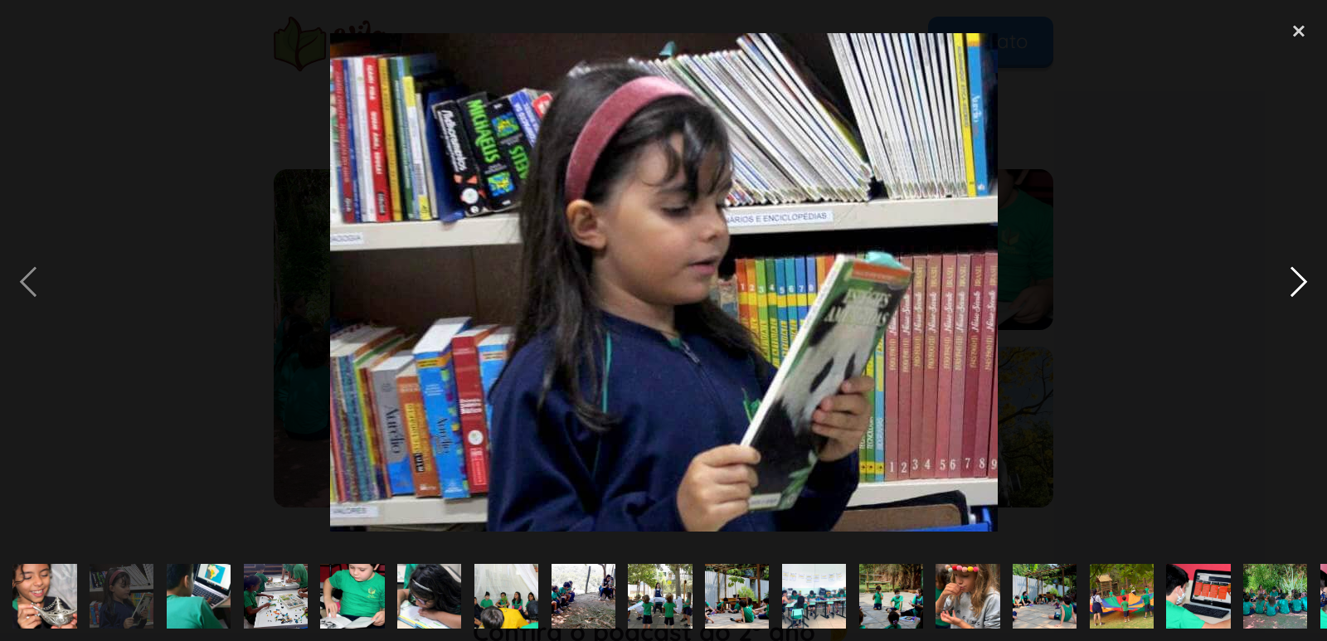
click at [1290, 282] on div "next image" at bounding box center [1298, 281] width 56 height 538
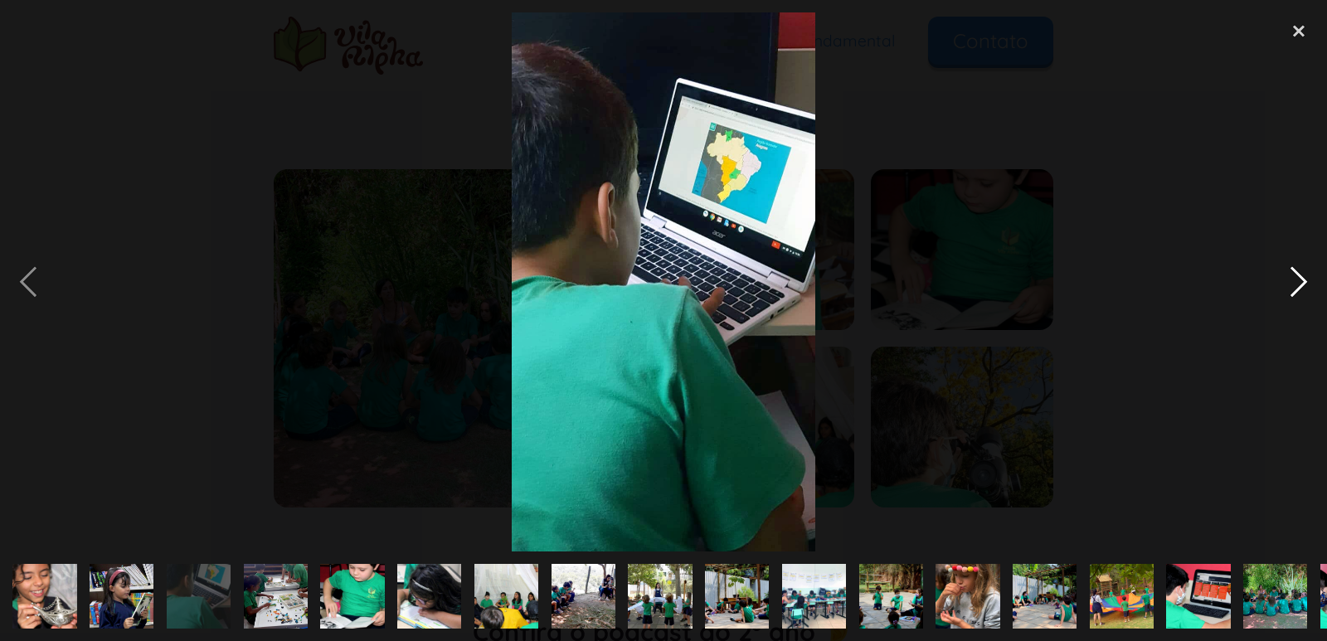
click at [1290, 282] on div "next image" at bounding box center [1298, 281] width 56 height 538
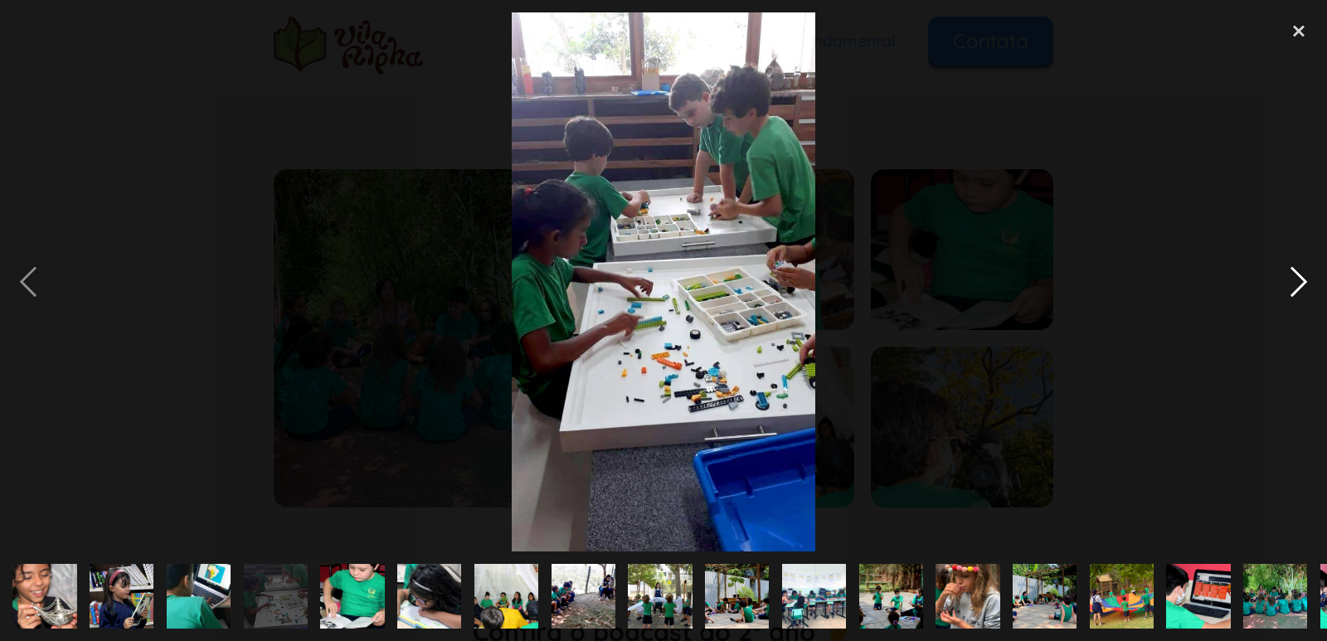
click at [1290, 282] on div "next image" at bounding box center [1298, 281] width 56 height 538
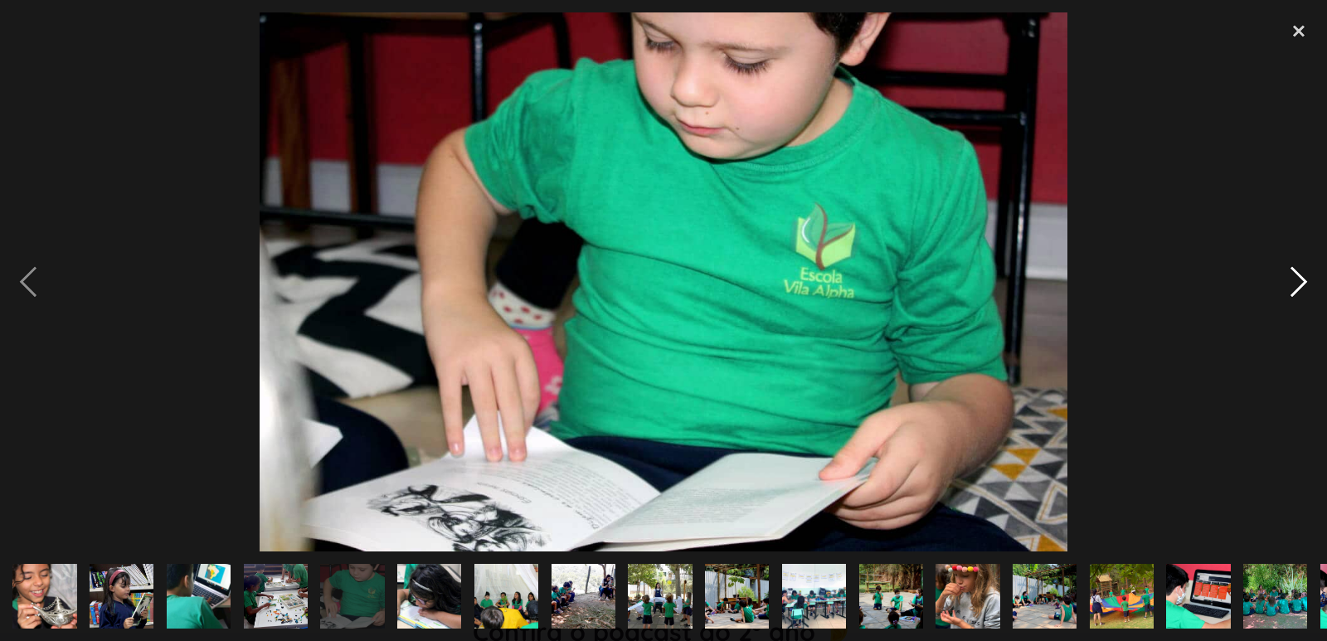
click at [1290, 282] on div "next image" at bounding box center [1298, 281] width 56 height 538
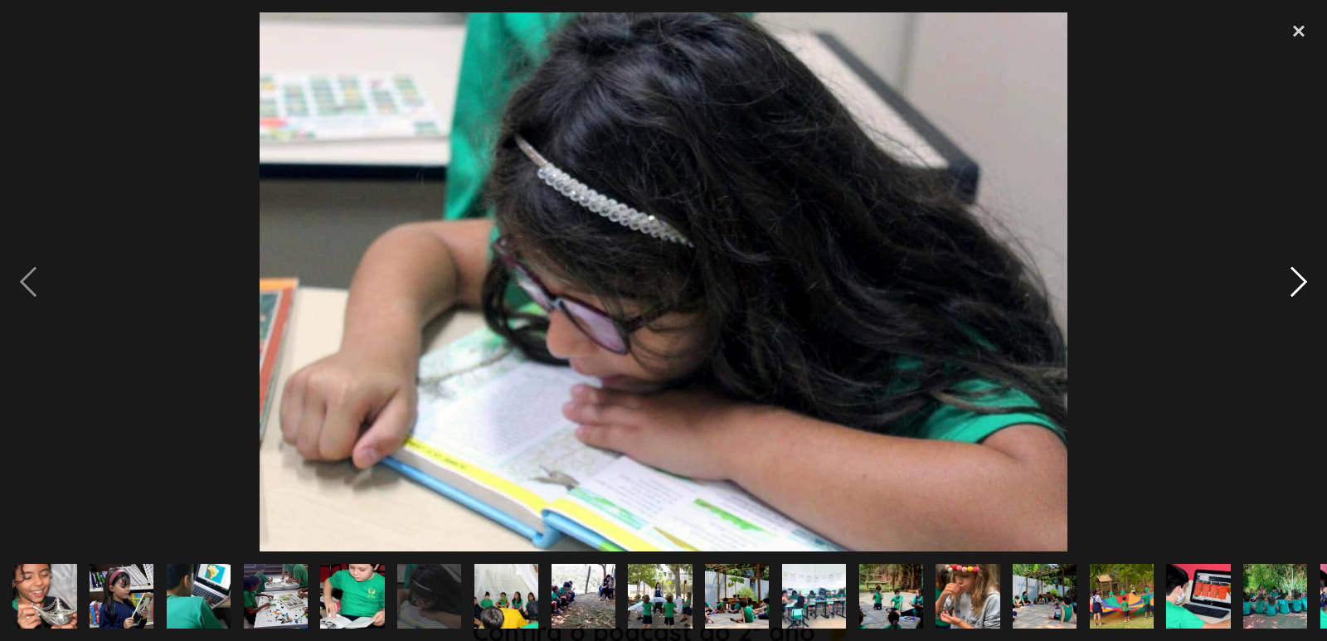
click at [1290, 282] on div "next image" at bounding box center [1298, 281] width 56 height 538
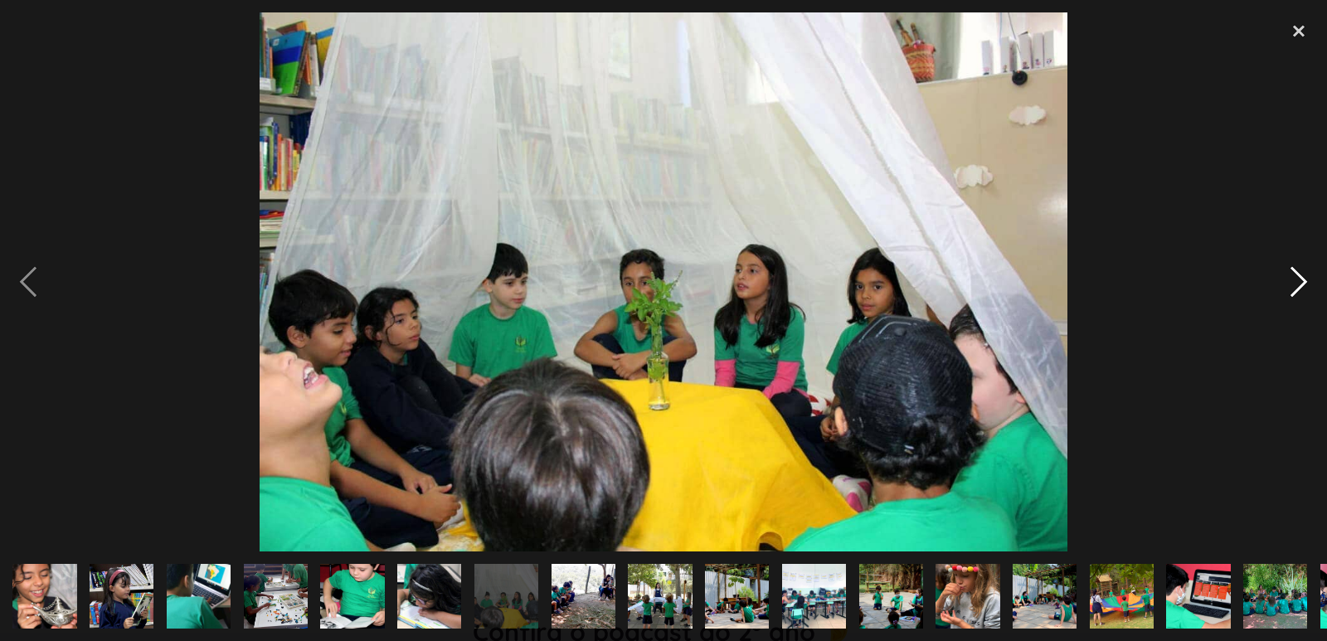
click at [1290, 282] on div "next image" at bounding box center [1298, 281] width 56 height 538
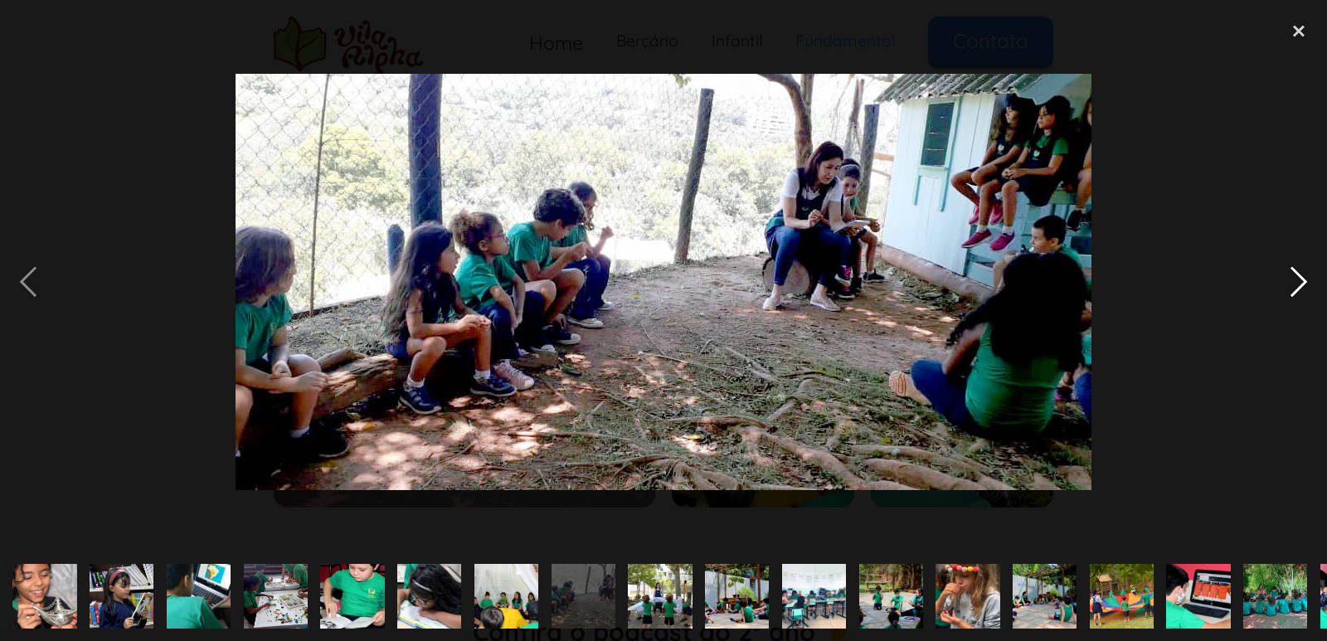
click at [1290, 282] on div "next image" at bounding box center [1298, 281] width 56 height 538
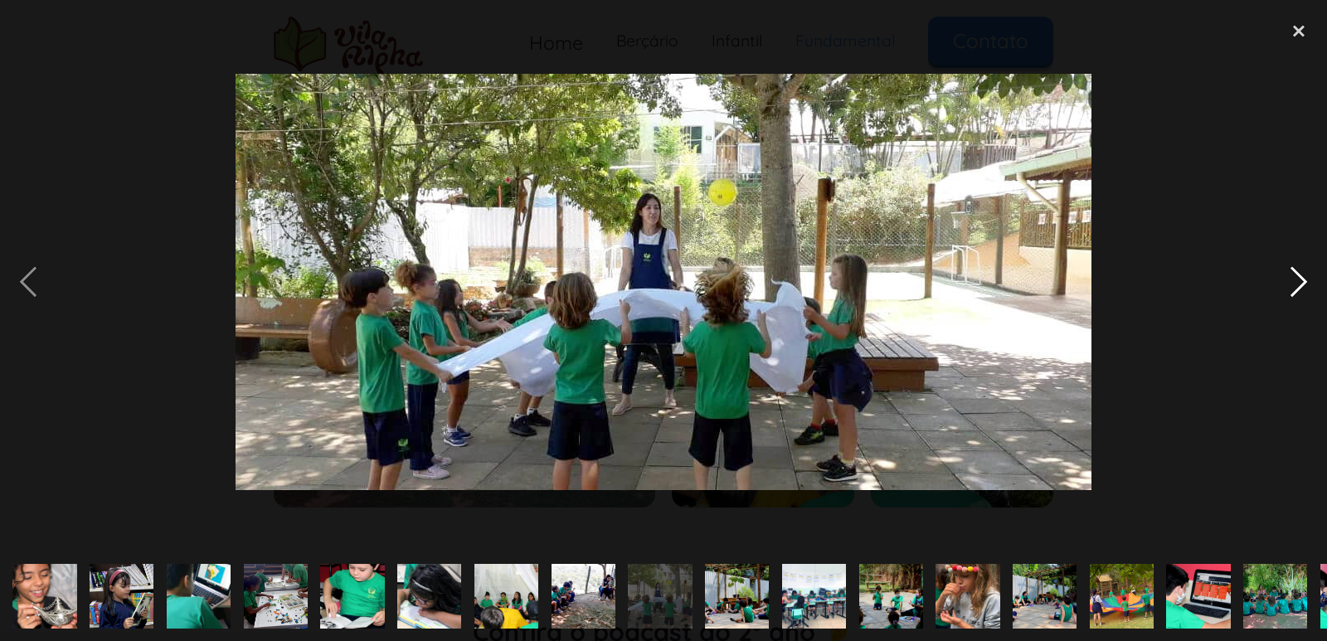
click at [1290, 282] on div "next image" at bounding box center [1298, 281] width 56 height 538
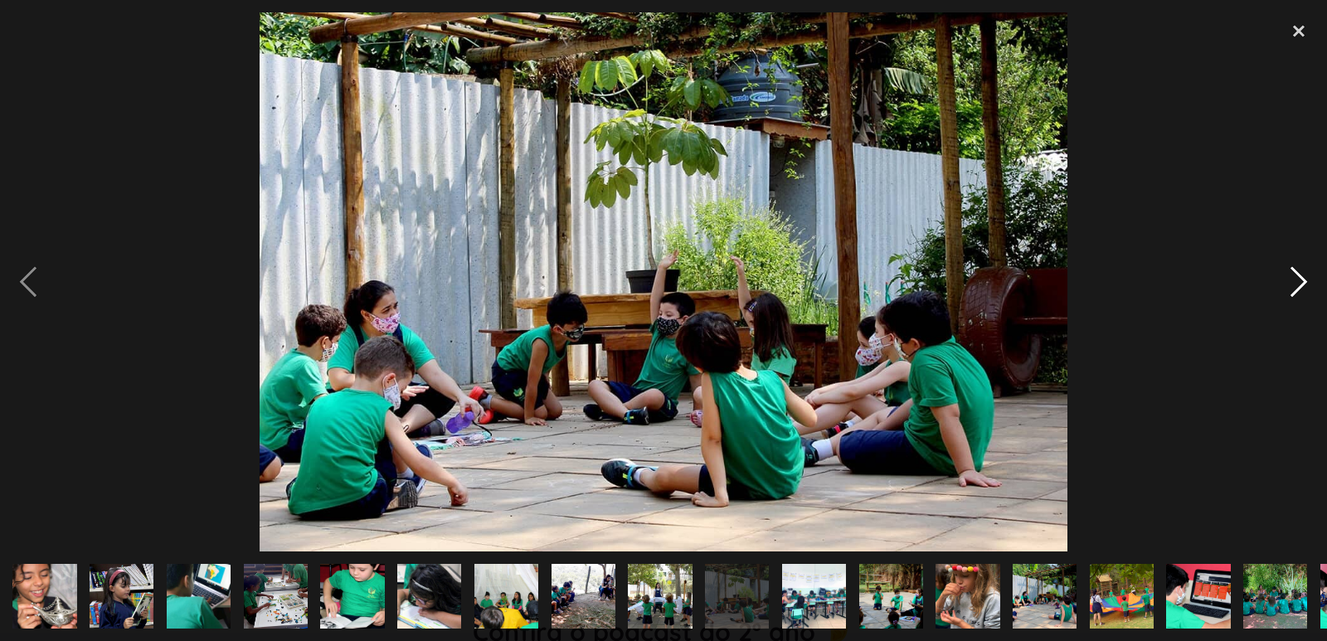
click at [1290, 282] on div "next image" at bounding box center [1298, 281] width 56 height 538
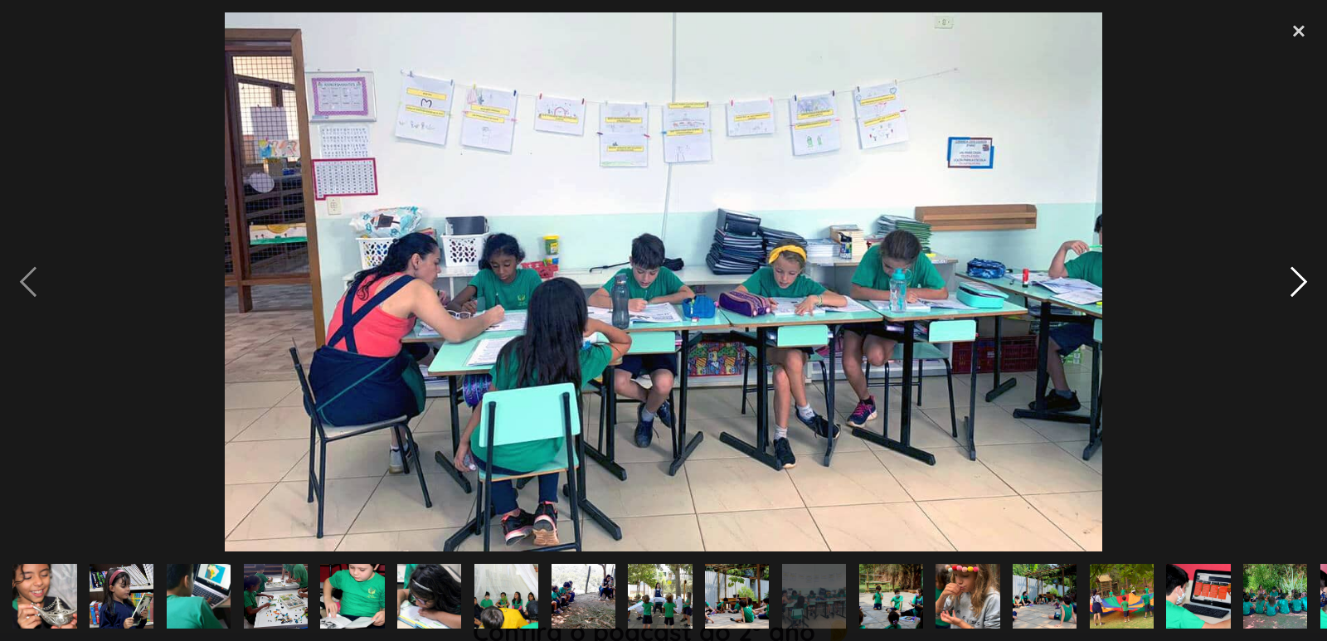
click at [1290, 282] on div "next image" at bounding box center [1298, 281] width 56 height 538
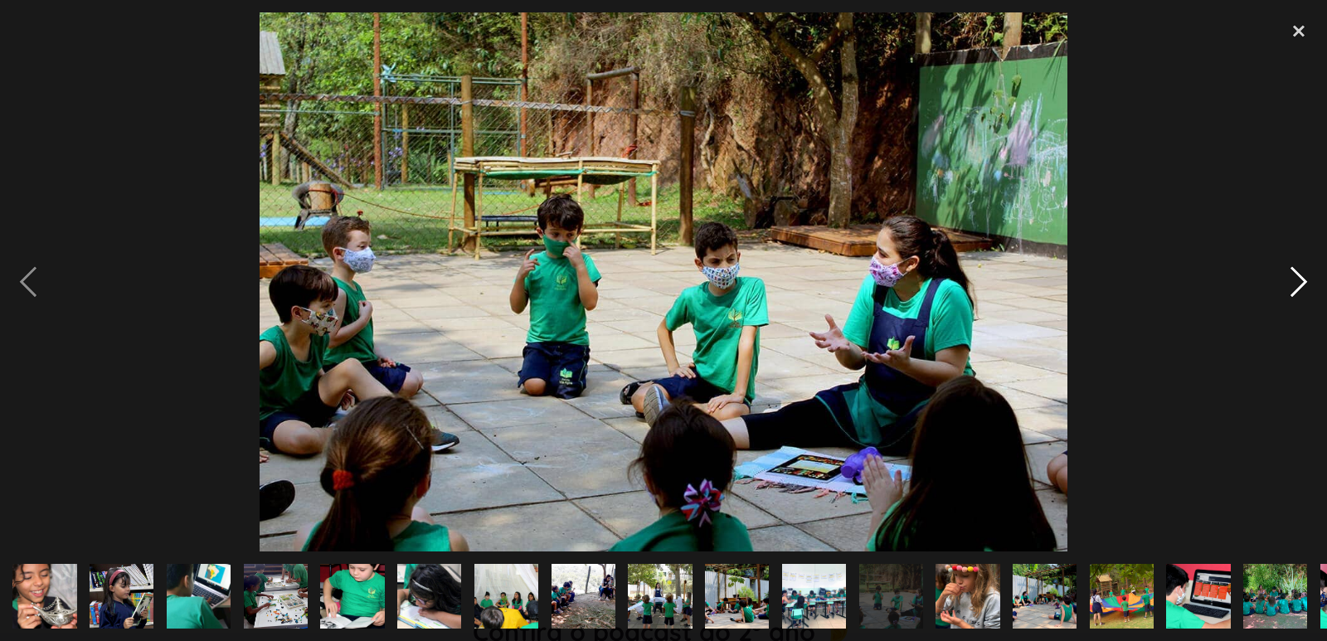
click at [1290, 282] on div "next image" at bounding box center [1298, 281] width 56 height 538
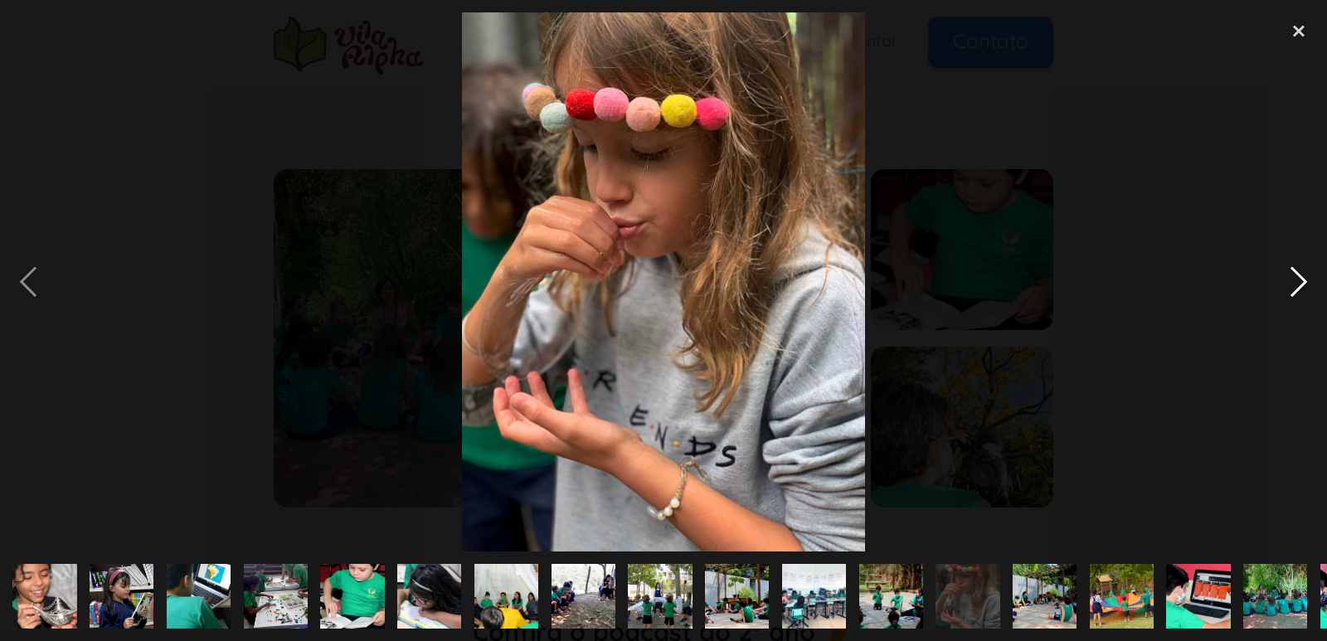
click at [1290, 282] on div "next image" at bounding box center [1298, 281] width 56 height 538
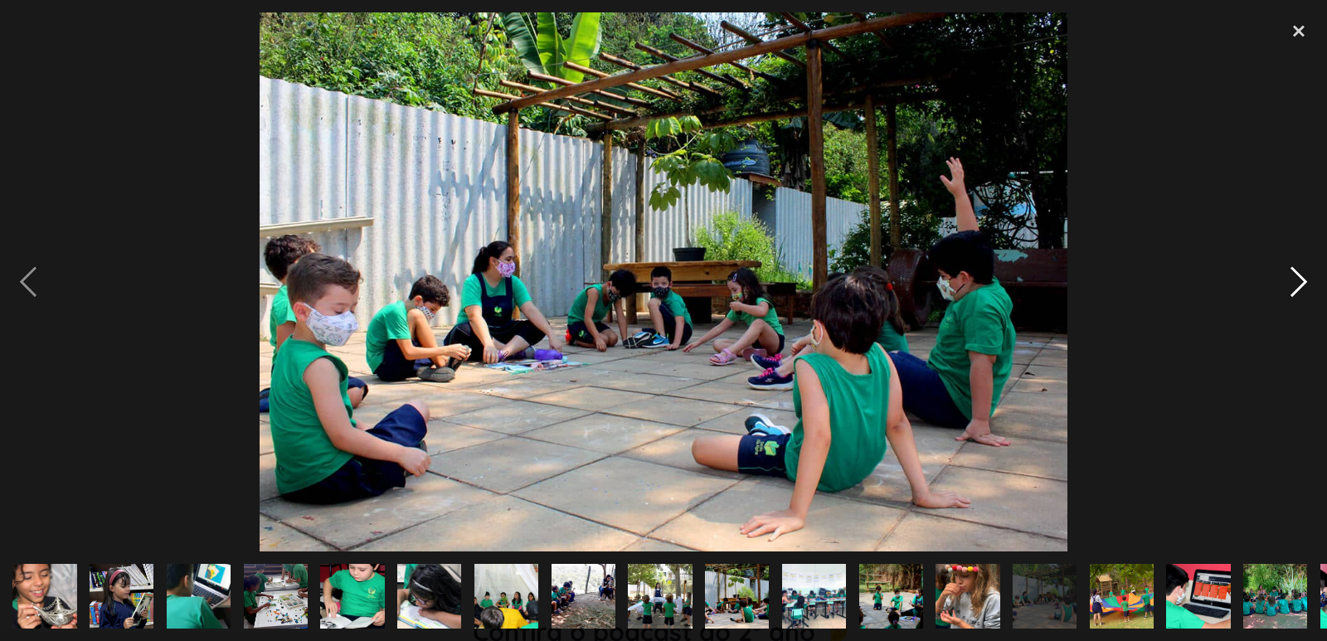
click at [1290, 282] on div "next image" at bounding box center [1298, 281] width 56 height 538
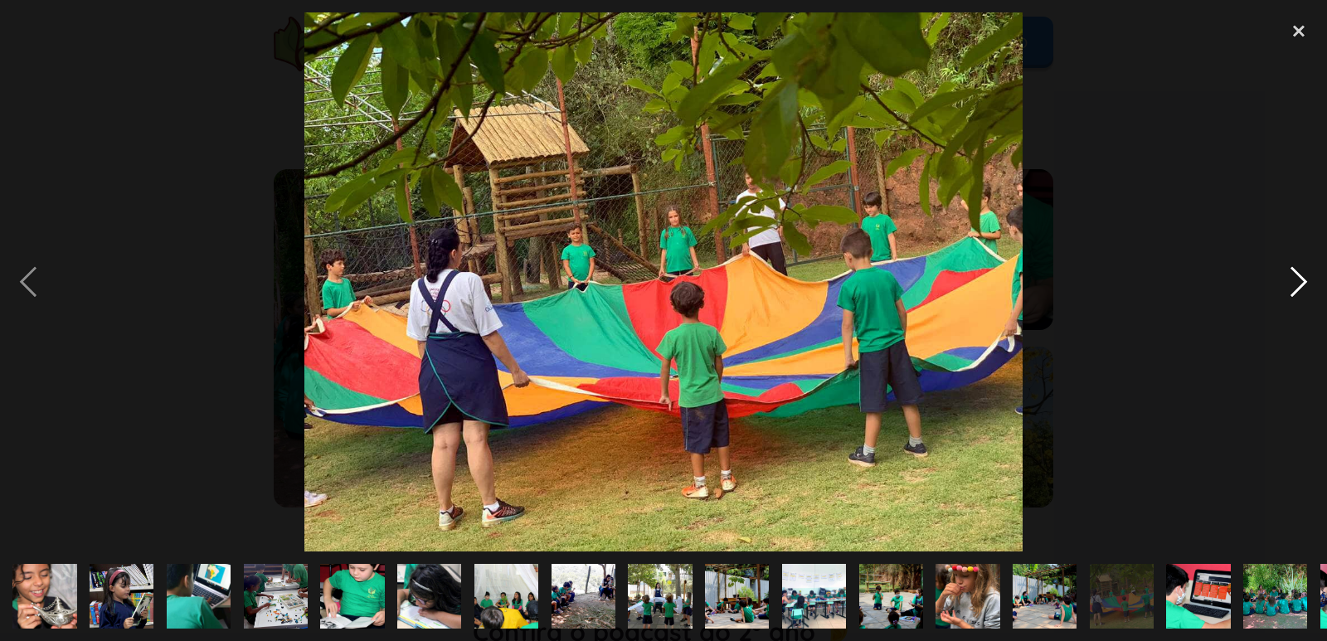
click at [1290, 282] on div "next image" at bounding box center [1298, 281] width 56 height 538
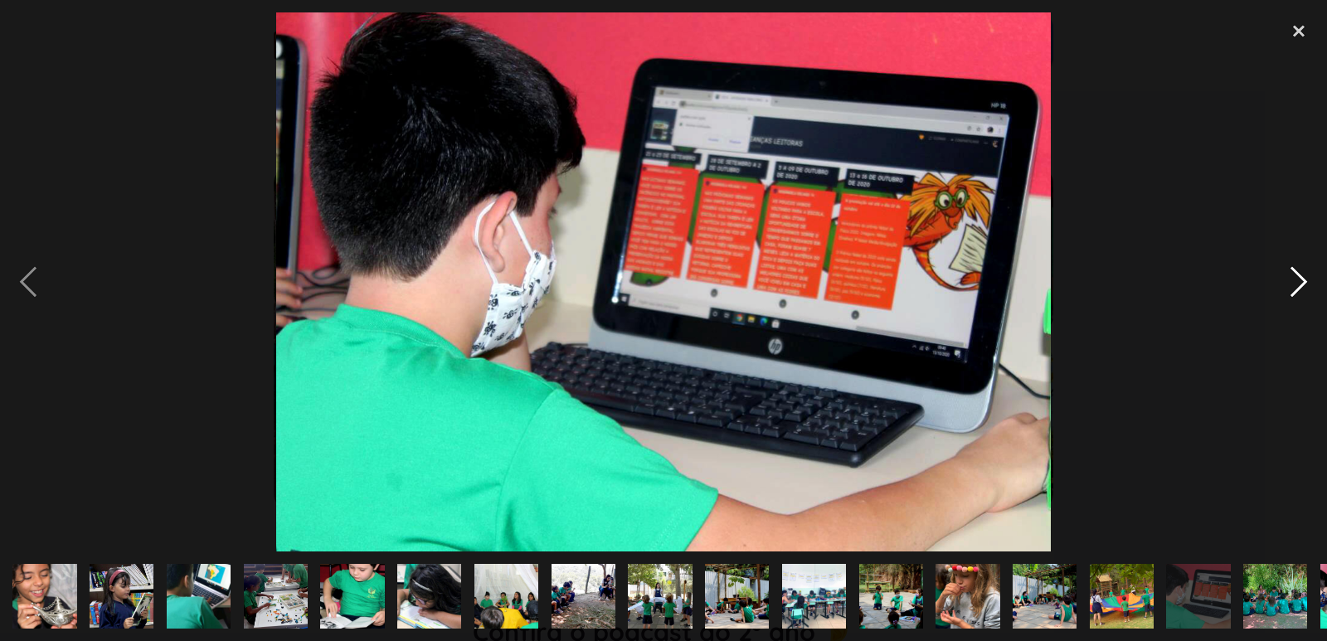
click at [1290, 282] on div "next image" at bounding box center [1298, 281] width 56 height 538
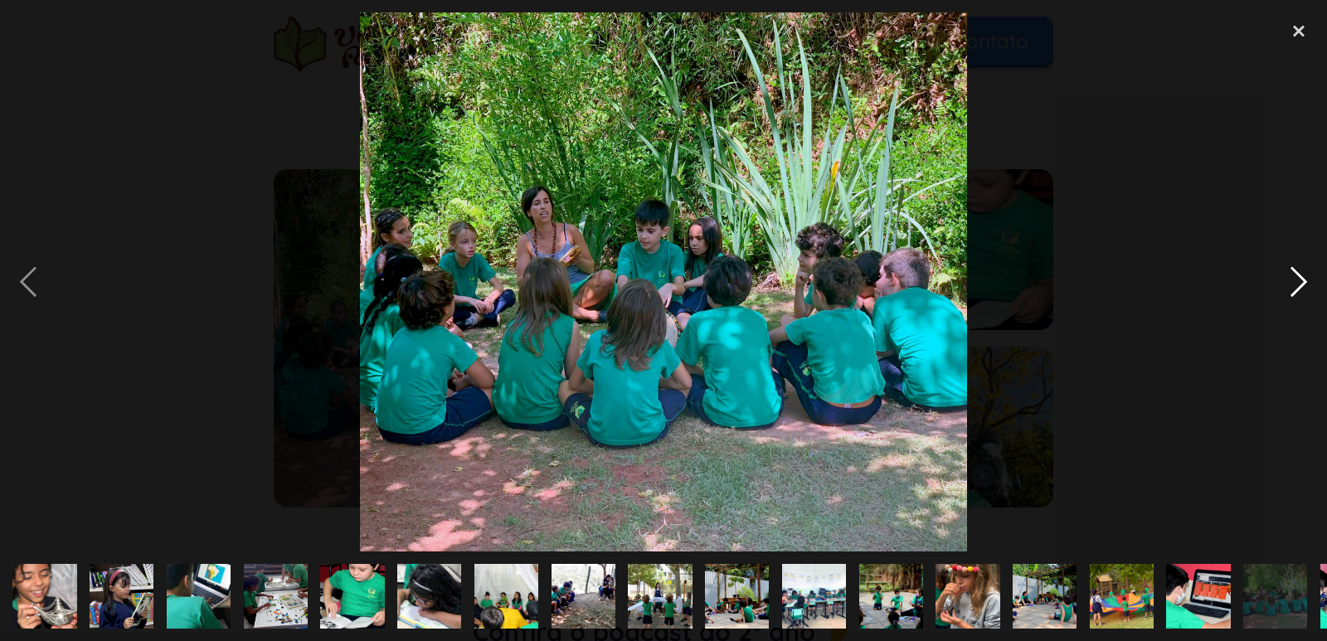
click at [1290, 282] on div "next image" at bounding box center [1298, 281] width 56 height 538
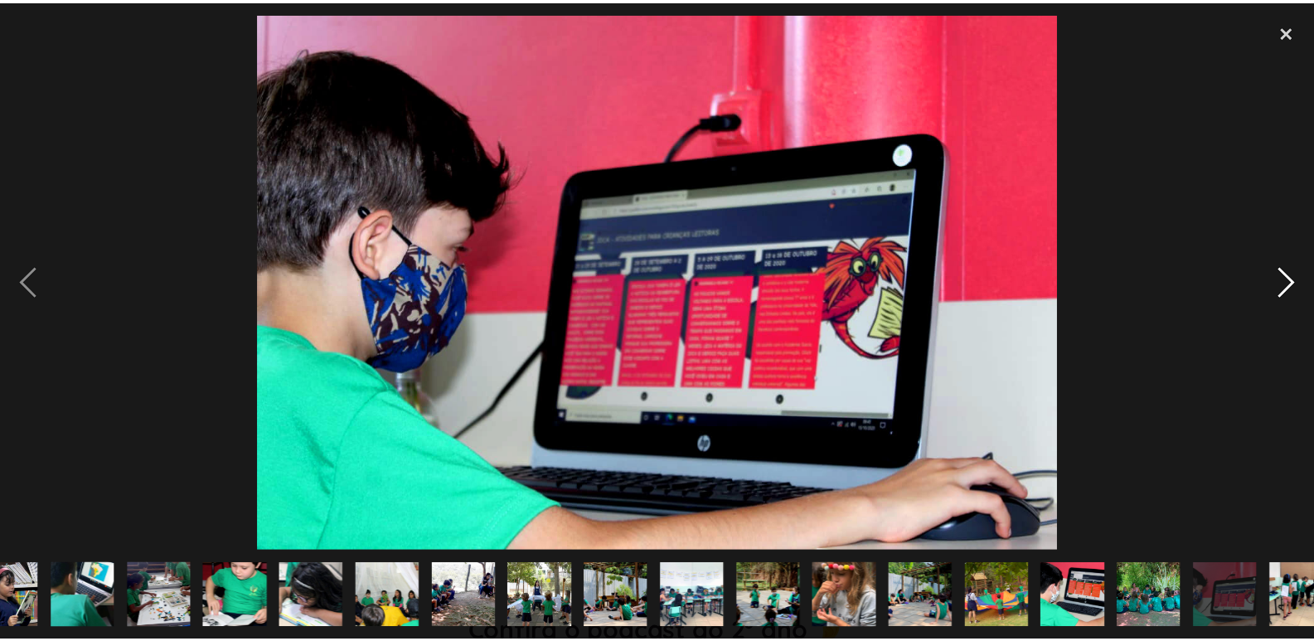
scroll to position [0, 147]
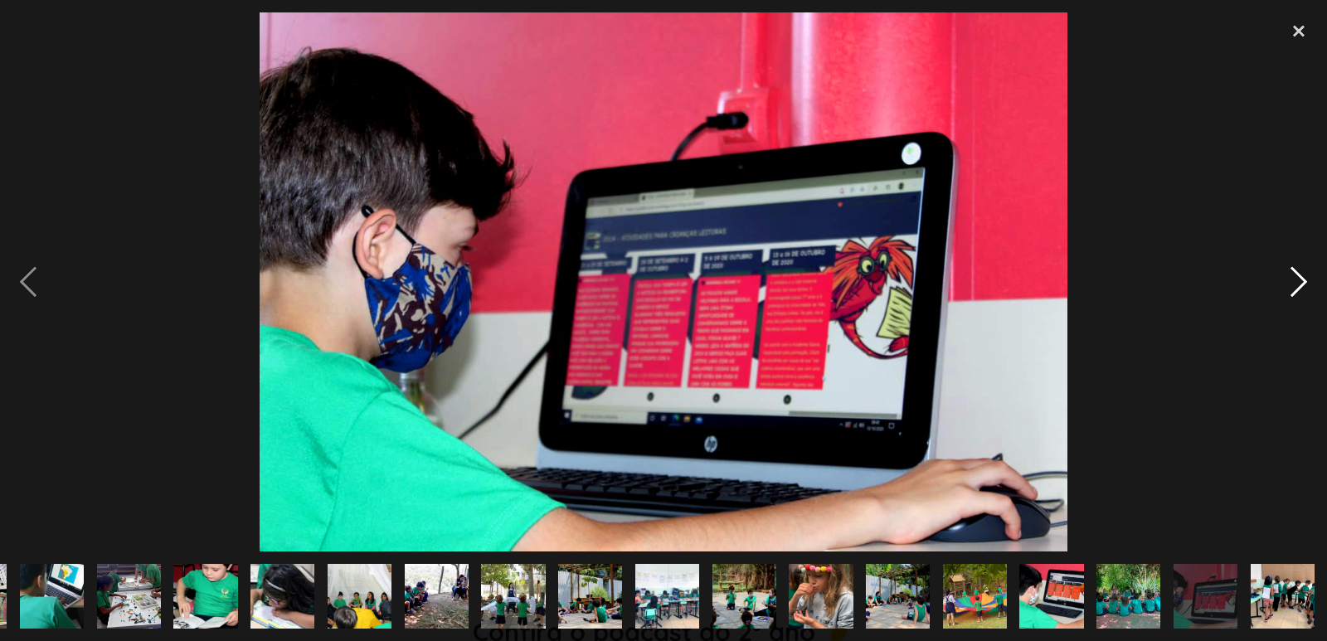
click at [1290, 282] on div "next image" at bounding box center [1298, 281] width 56 height 538
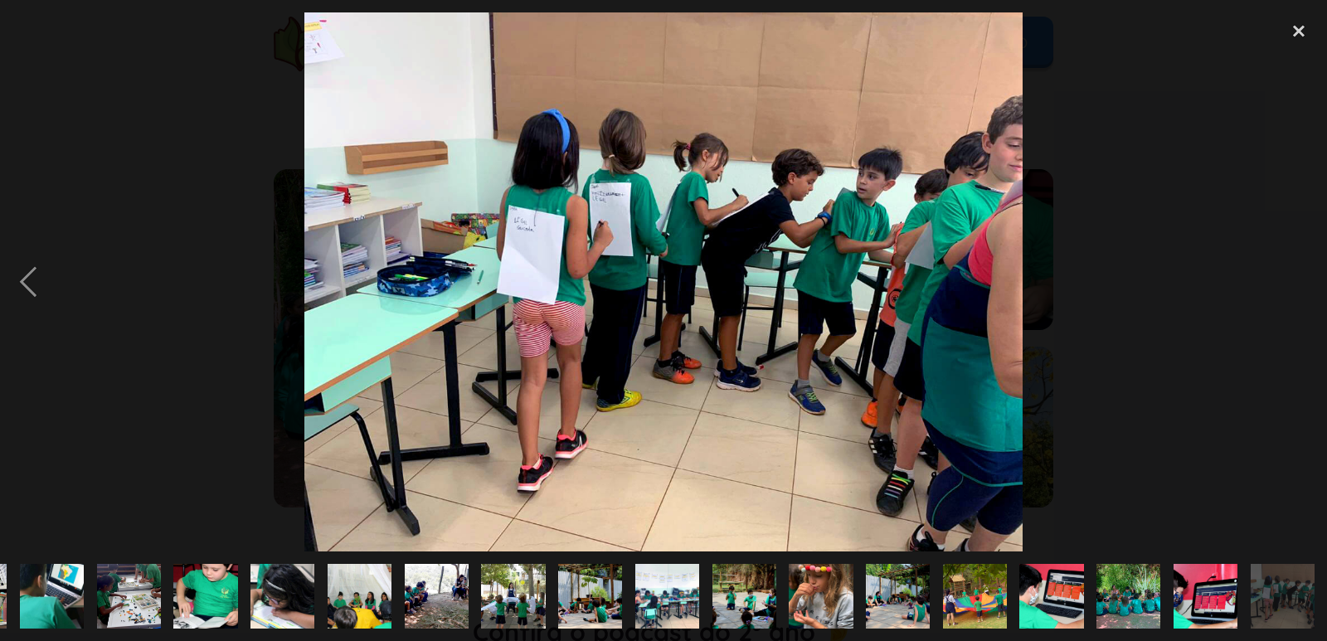
click at [1290, 281] on div "next image" at bounding box center [1298, 281] width 56 height 538
click at [1289, 20] on div "close lightbox" at bounding box center [1298, 30] width 56 height 36
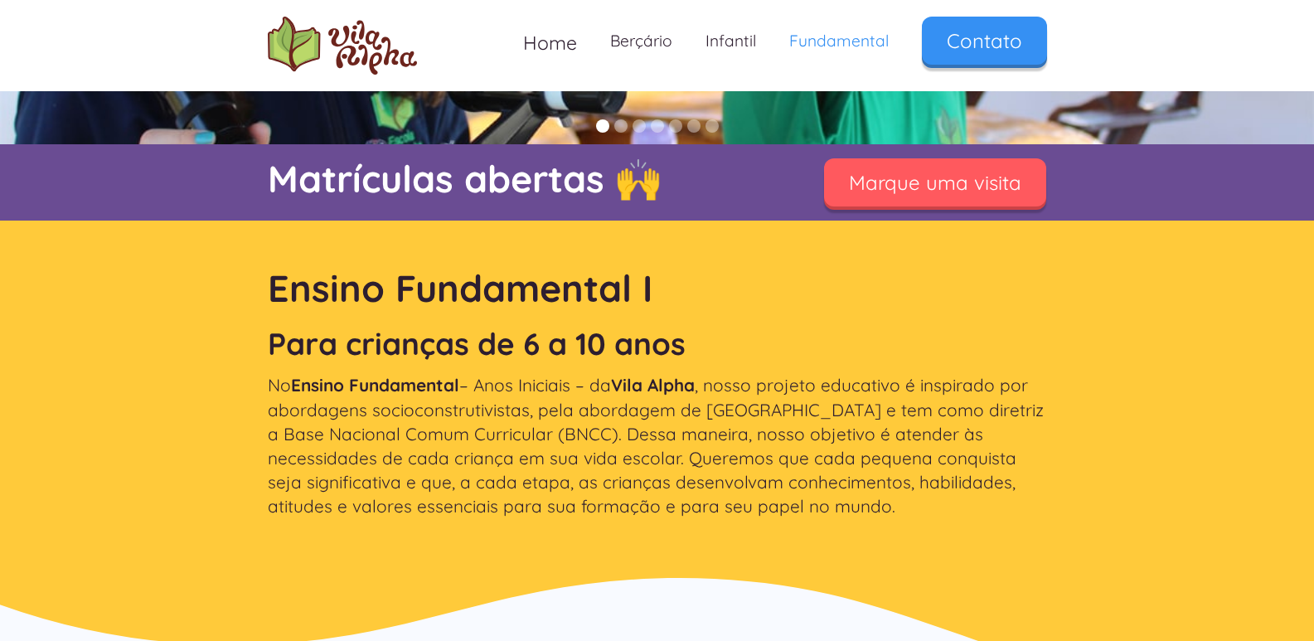
scroll to position [0, 0]
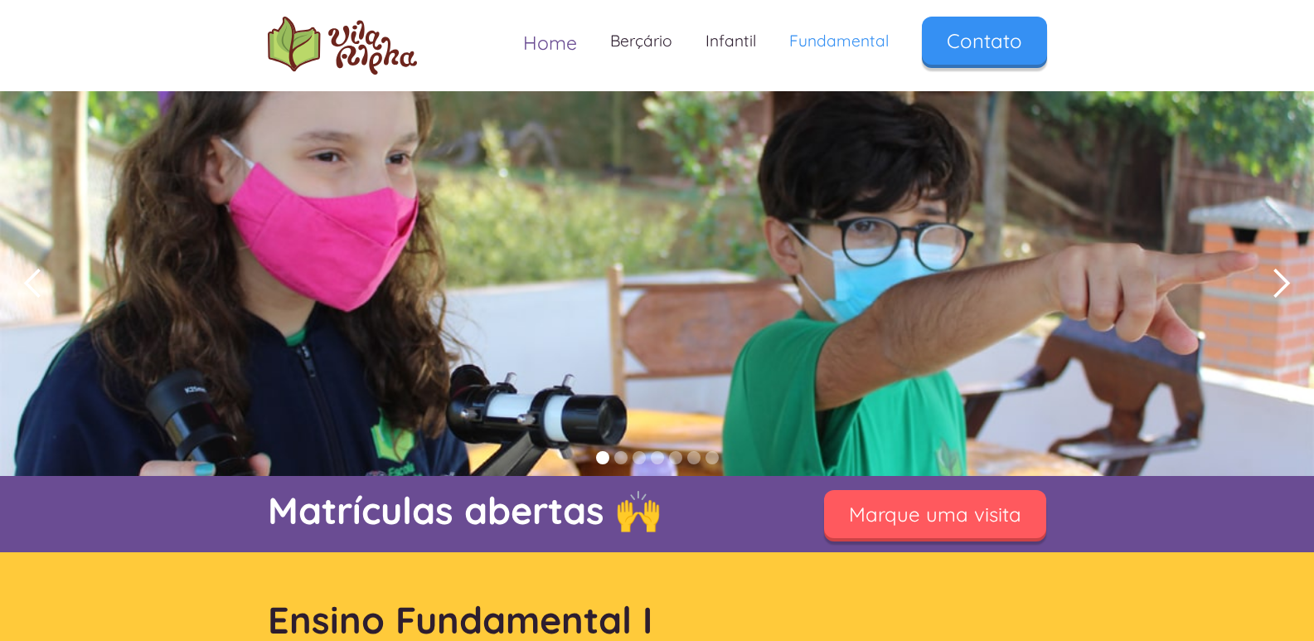
click at [550, 39] on span "Home" at bounding box center [550, 43] width 54 height 24
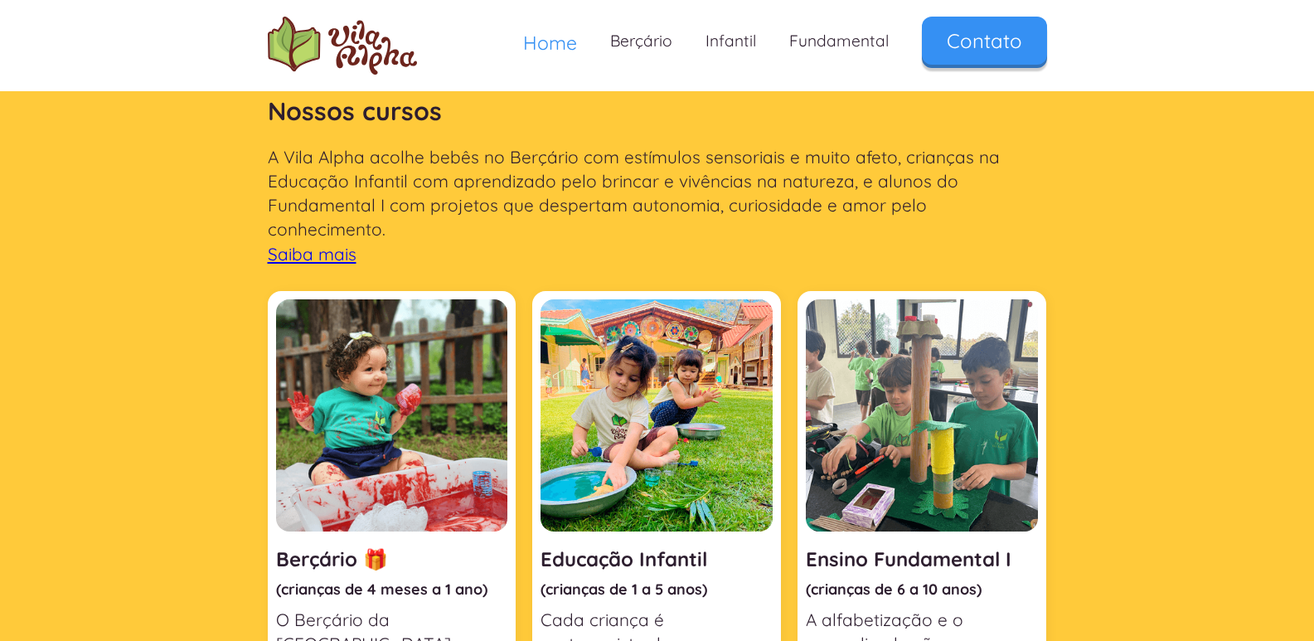
scroll to position [663, 0]
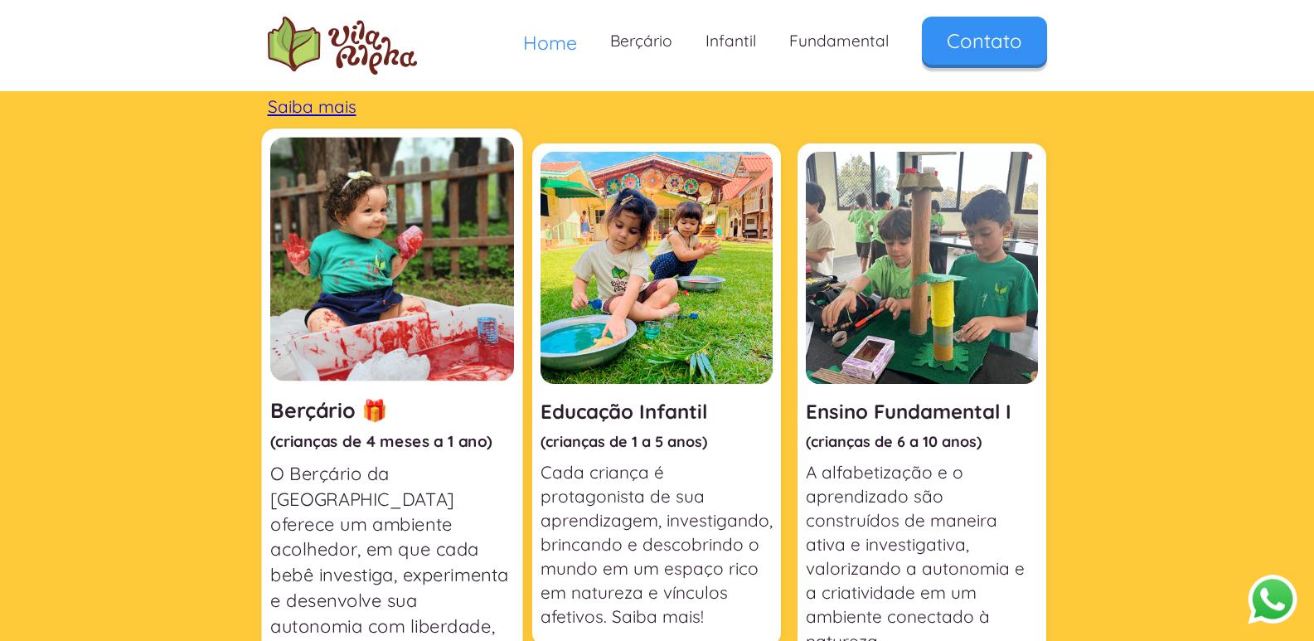
click at [407, 250] on img at bounding box center [392, 259] width 244 height 244
